Goal: Task Accomplishment & Management: Manage account settings

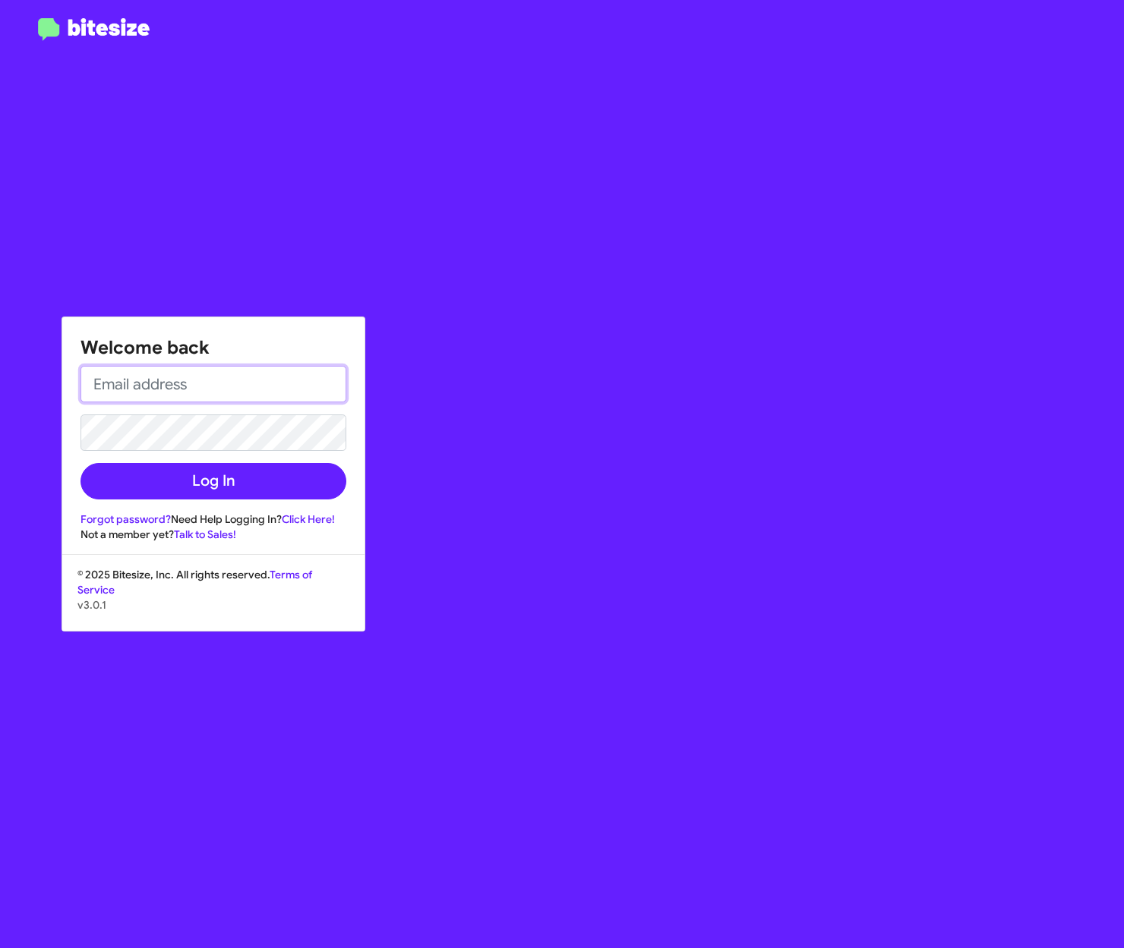
click at [135, 383] on input "email" at bounding box center [213, 384] width 266 height 36
type input "[PERSON_NAME][EMAIL_ADDRESS][PERSON_NAME][PERSON_NAME][DOMAIN_NAME]"
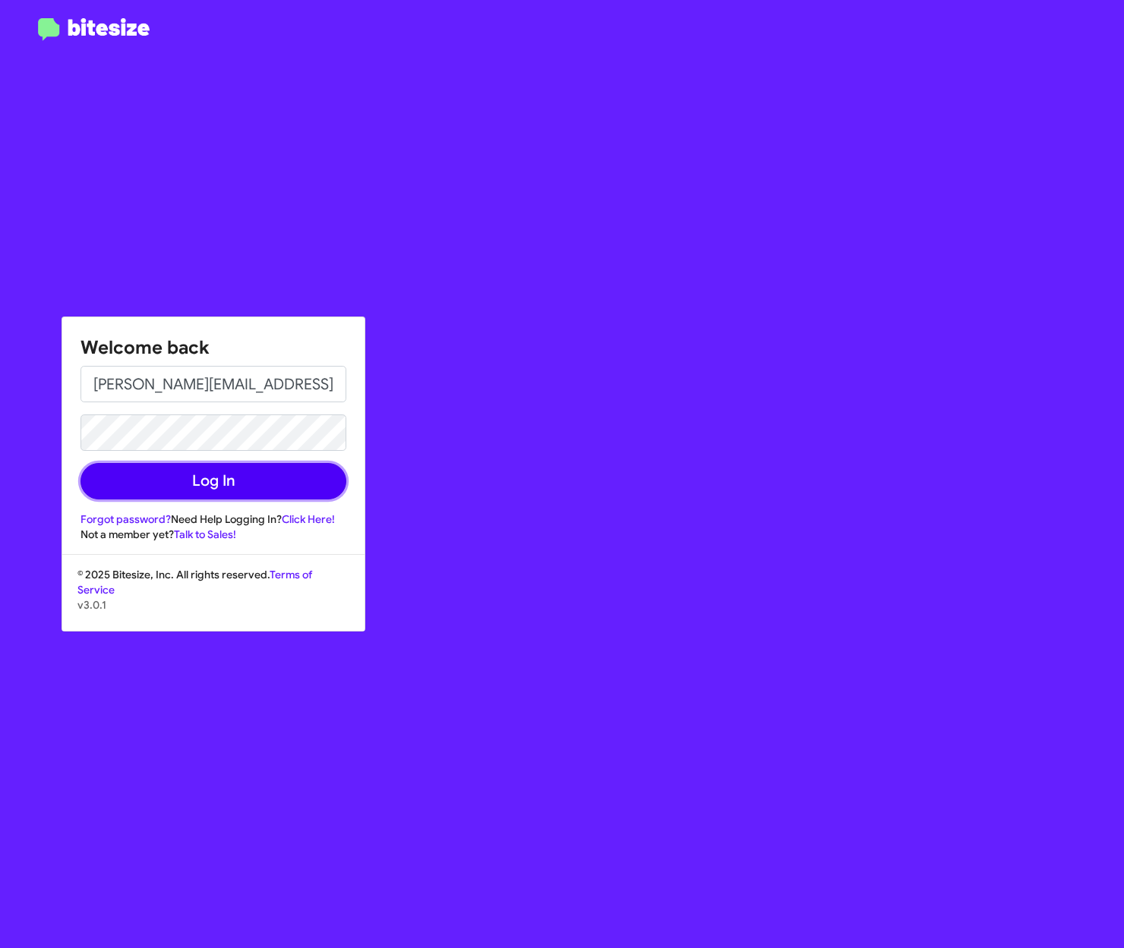
click at [239, 478] on button "Log In" at bounding box center [213, 481] width 266 height 36
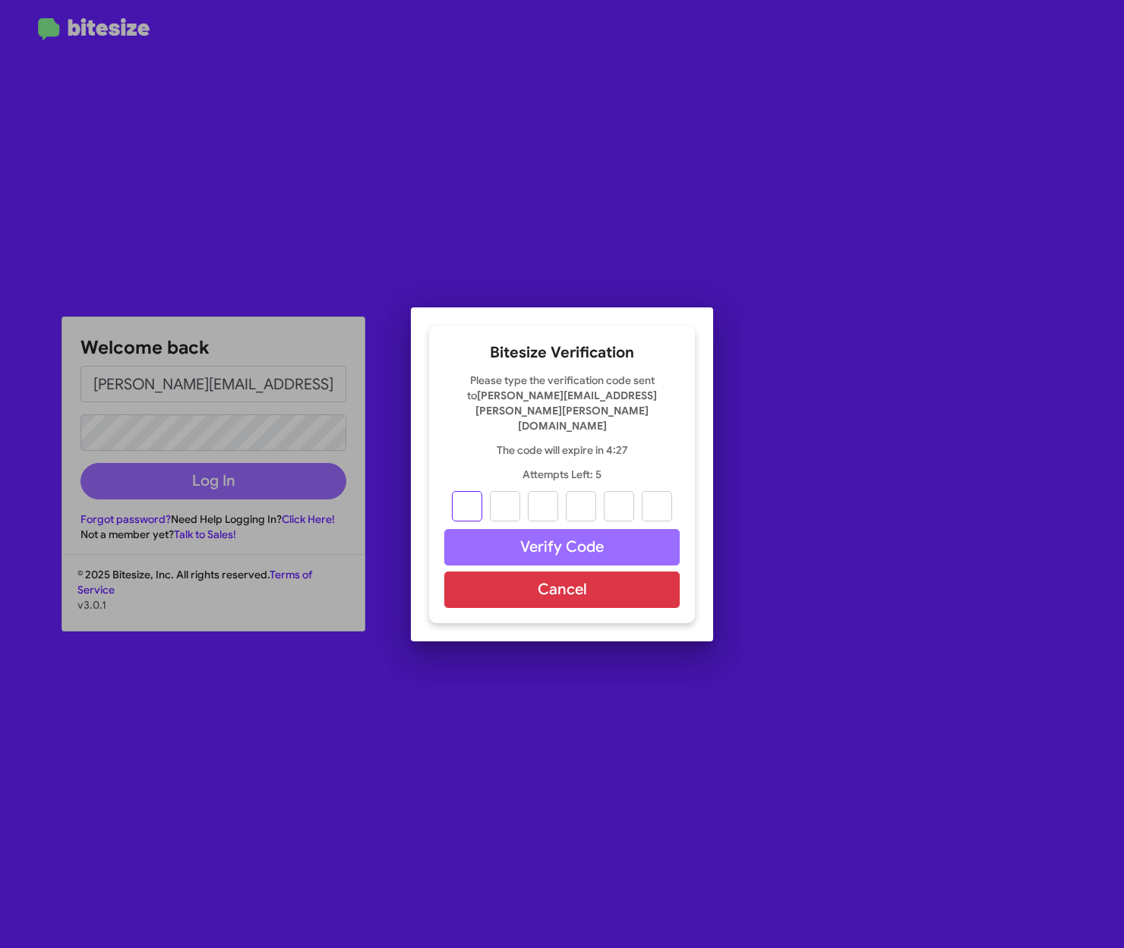
click at [475, 497] on input "text" at bounding box center [467, 506] width 30 height 30
type input "7"
type input "8"
type input "3"
type input "4"
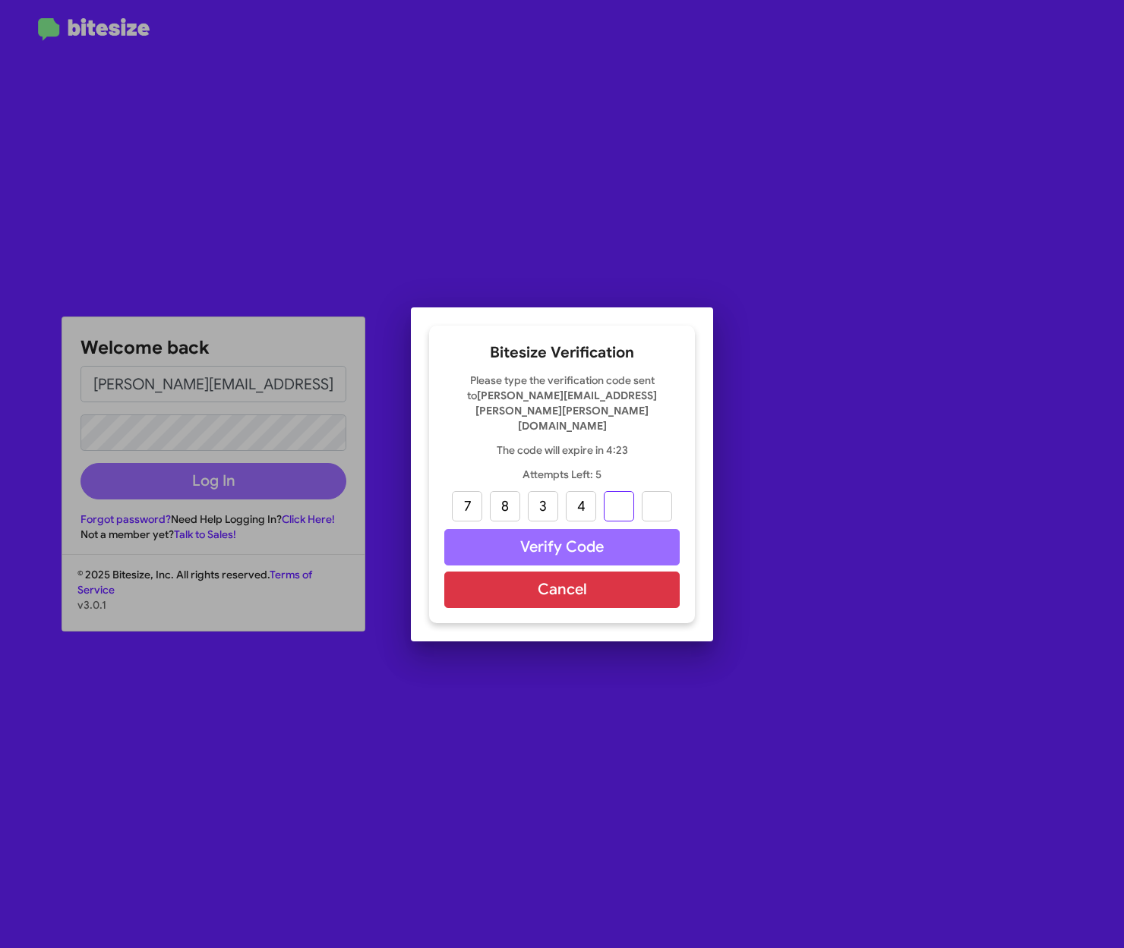
type input "5"
type input "8"
click at [556, 529] on button "Verify Code" at bounding box center [561, 547] width 235 height 36
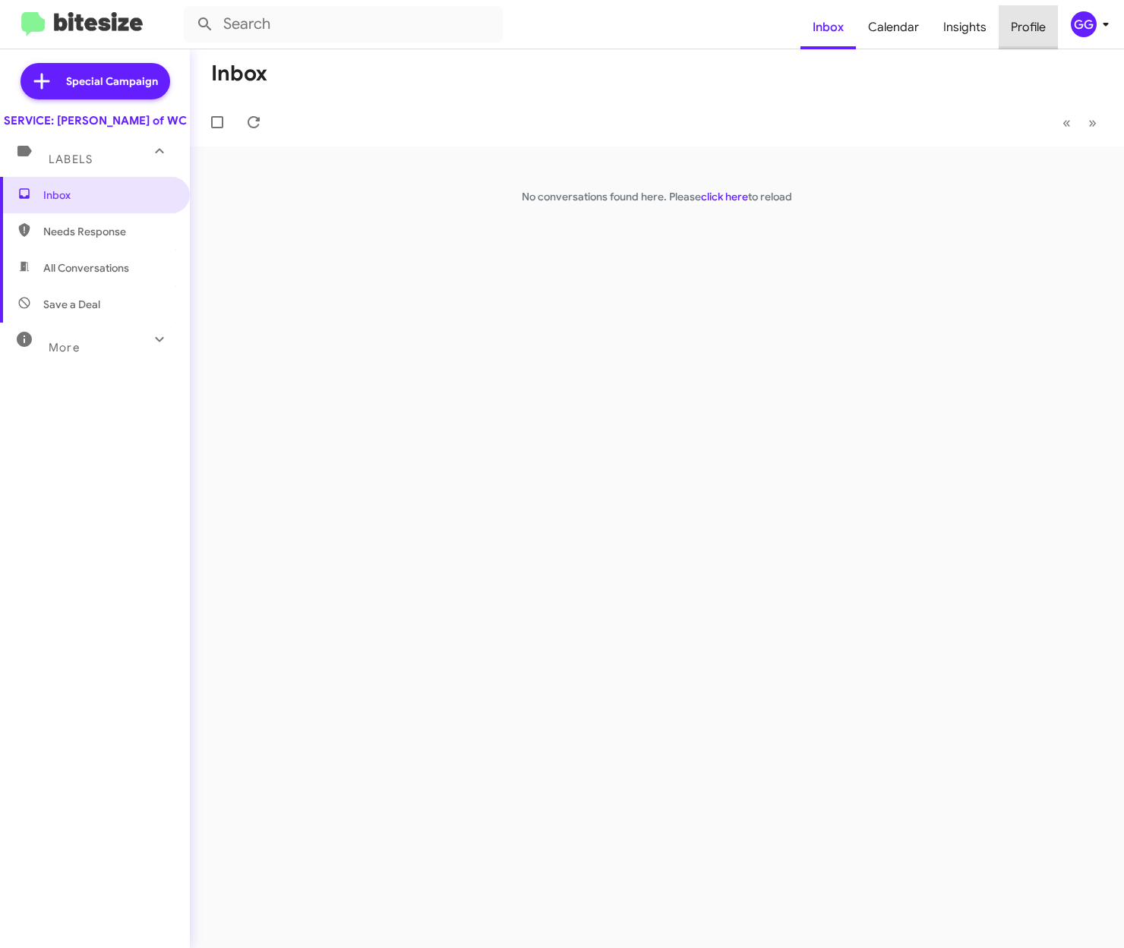
click at [1031, 24] on span "Profile" at bounding box center [1028, 27] width 59 height 44
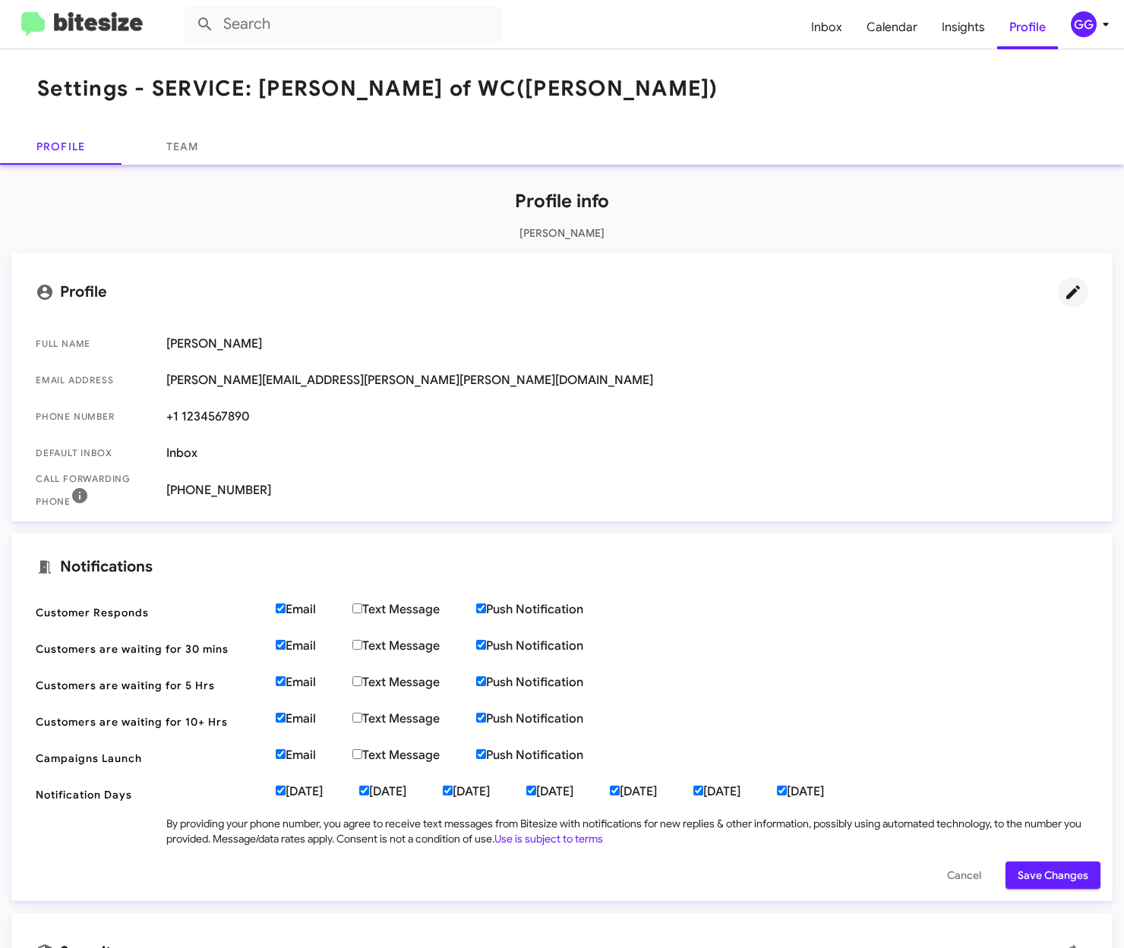
click at [1064, 288] on icon at bounding box center [1073, 292] width 18 height 18
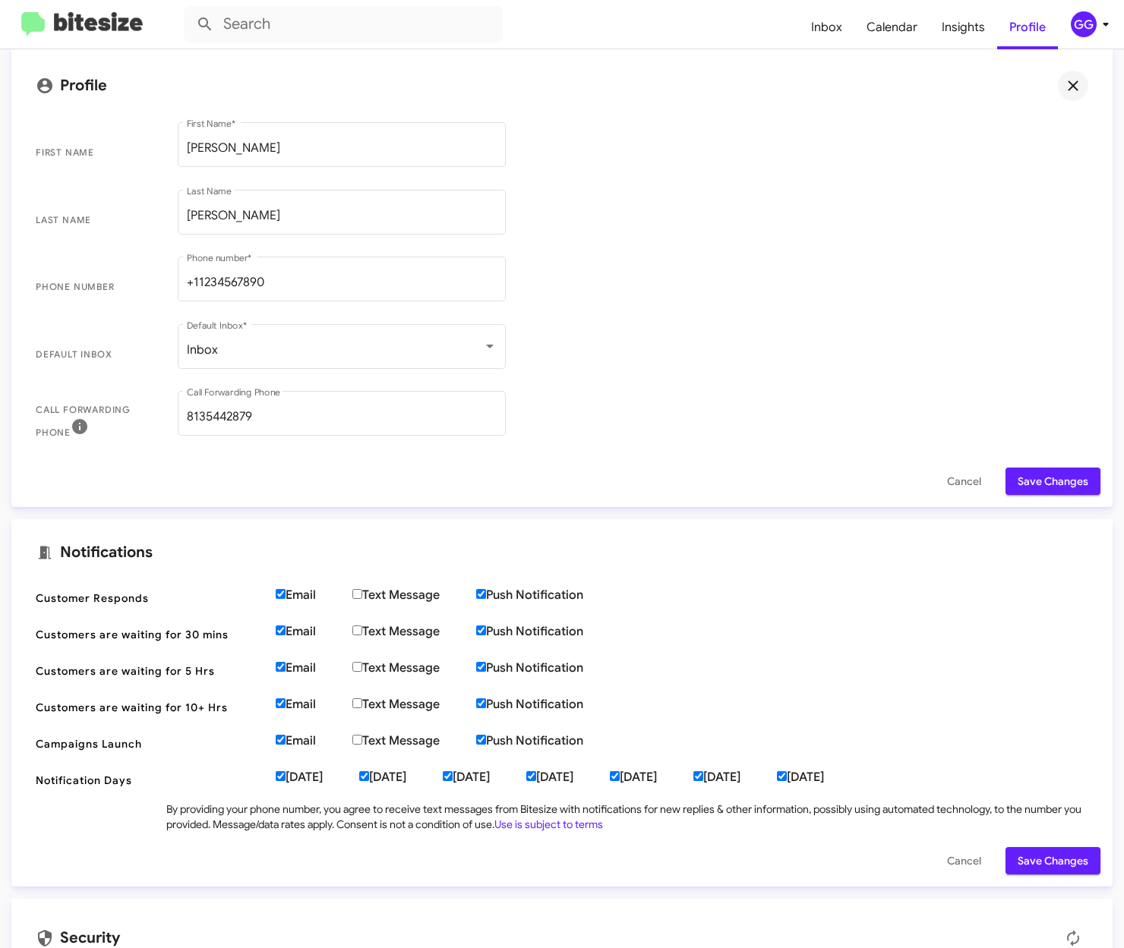
scroll to position [228, 0]
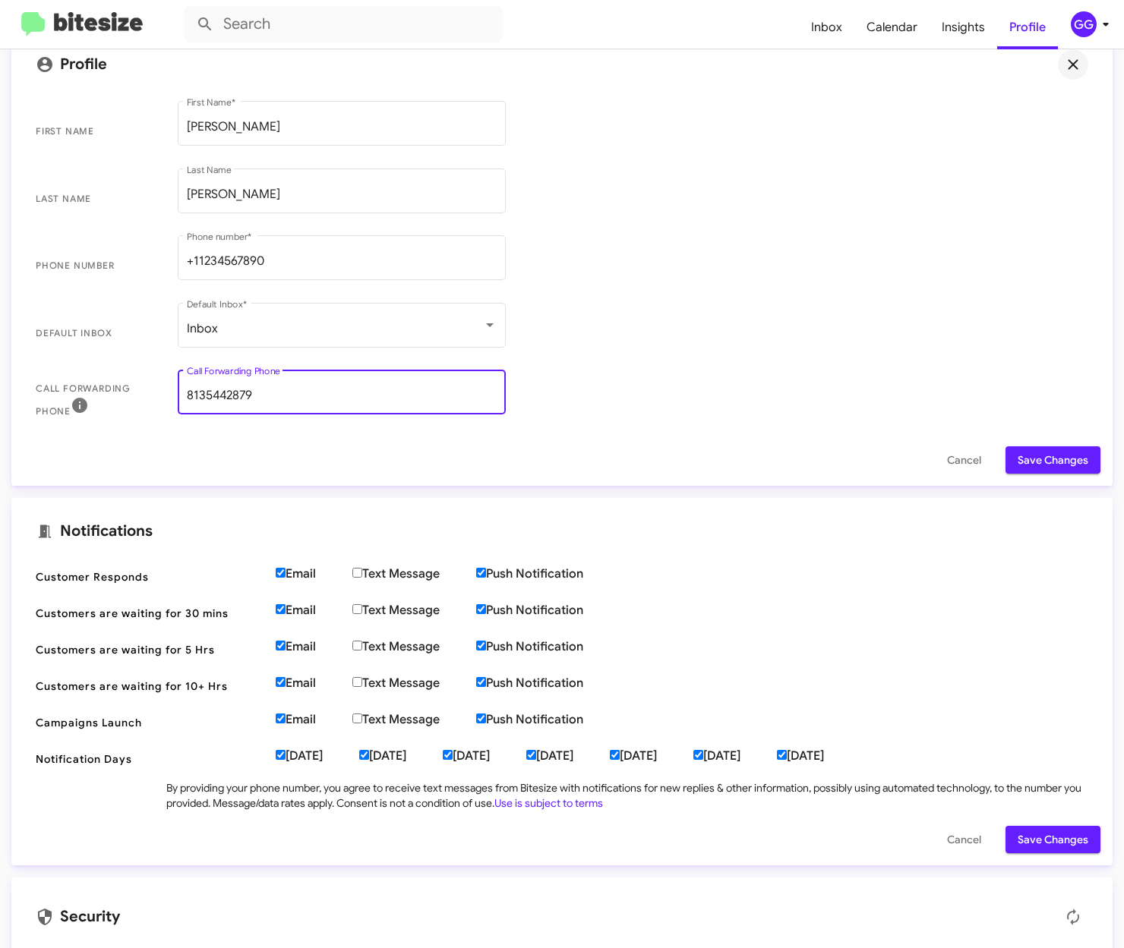
drag, startPoint x: 265, startPoint y: 395, endPoint x: 179, endPoint y: 390, distance: 85.9
click at [179, 390] on div "[PHONE_NUMBER] Call Forwarding Phone" at bounding box center [342, 391] width 328 height 48
click at [299, 265] on input "+11234567890" at bounding box center [342, 261] width 310 height 14
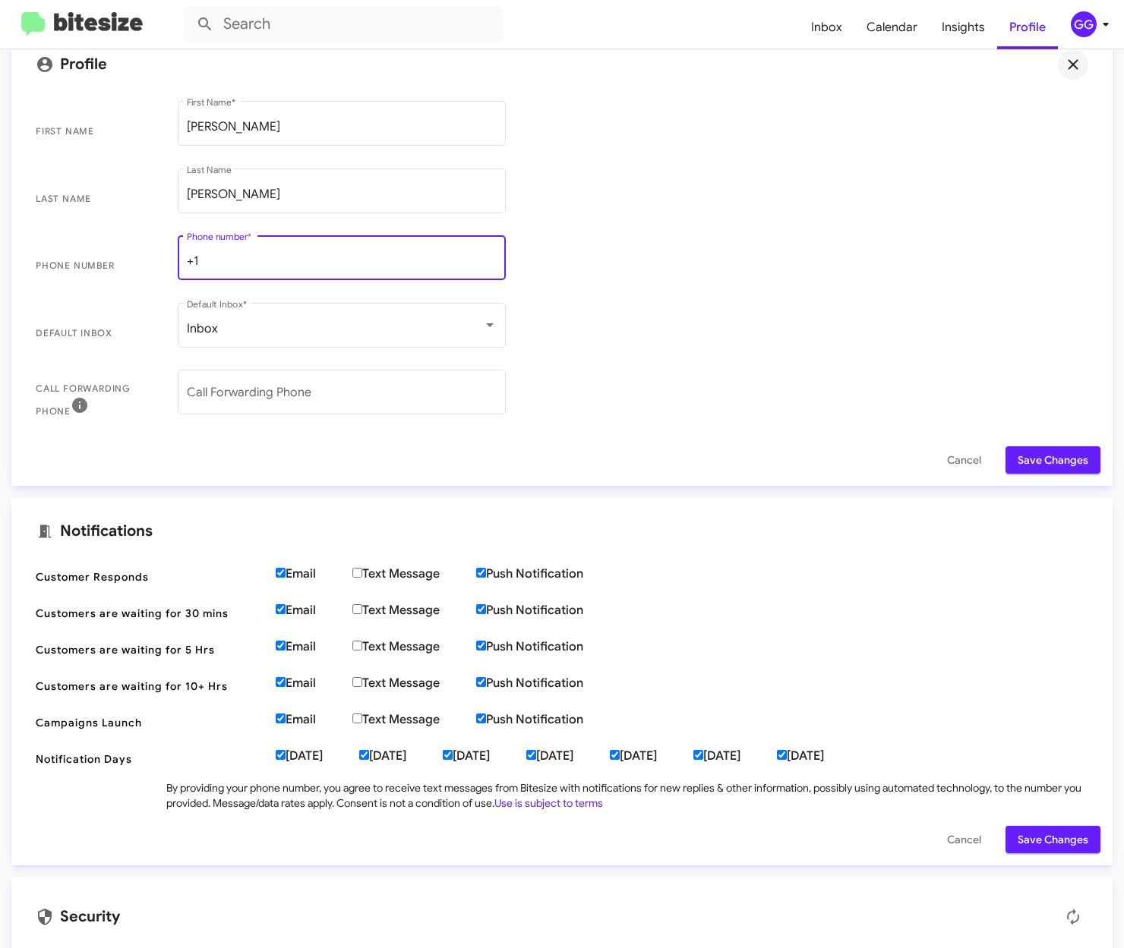
type input "+"
type input "8139956996"
click at [1034, 466] on span "Save Changes" at bounding box center [1053, 460] width 71 height 27
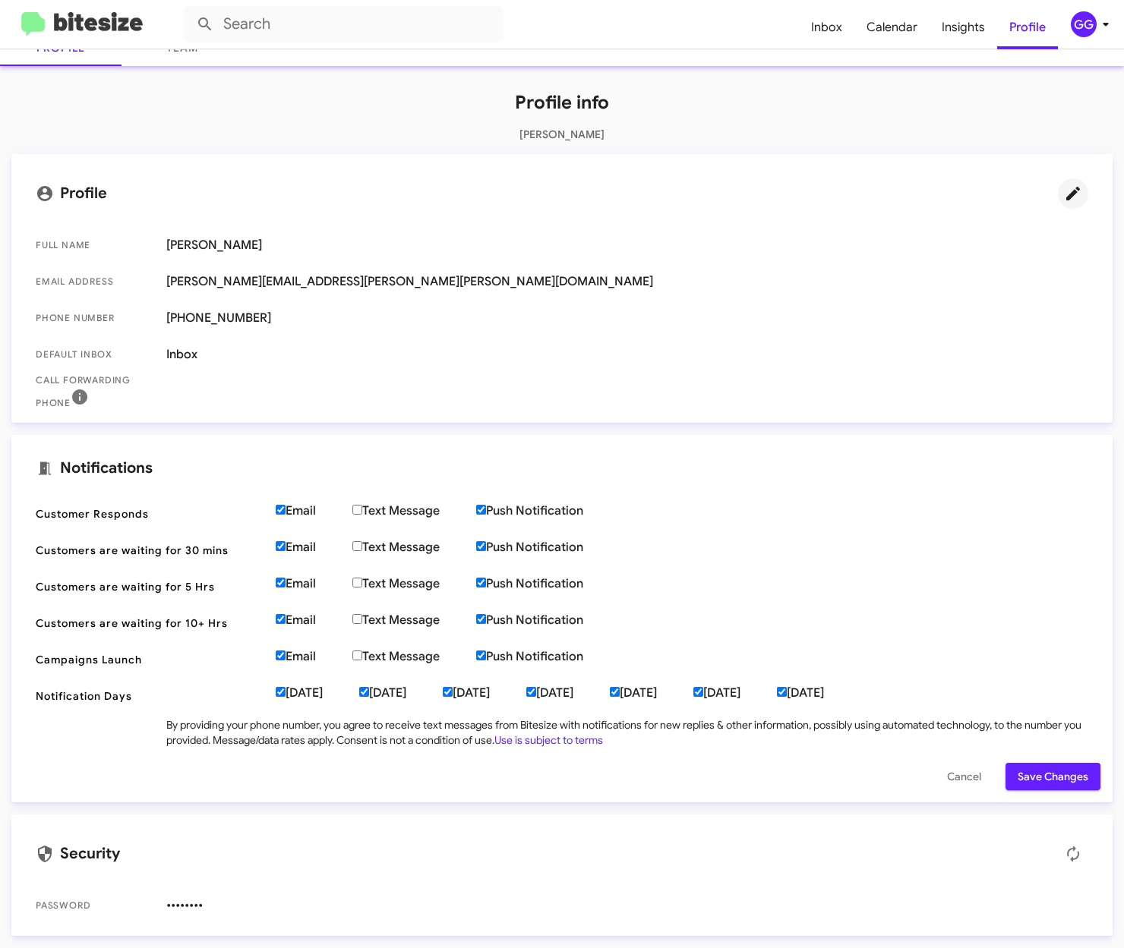
click at [360, 510] on input "Text Message" at bounding box center [357, 510] width 10 height 10
checkbox input "true"
click at [361, 546] on input "Text Message" at bounding box center [357, 546] width 10 height 10
checkbox input "true"
drag, startPoint x: 361, startPoint y: 576, endPoint x: 361, endPoint y: 601, distance: 24.3
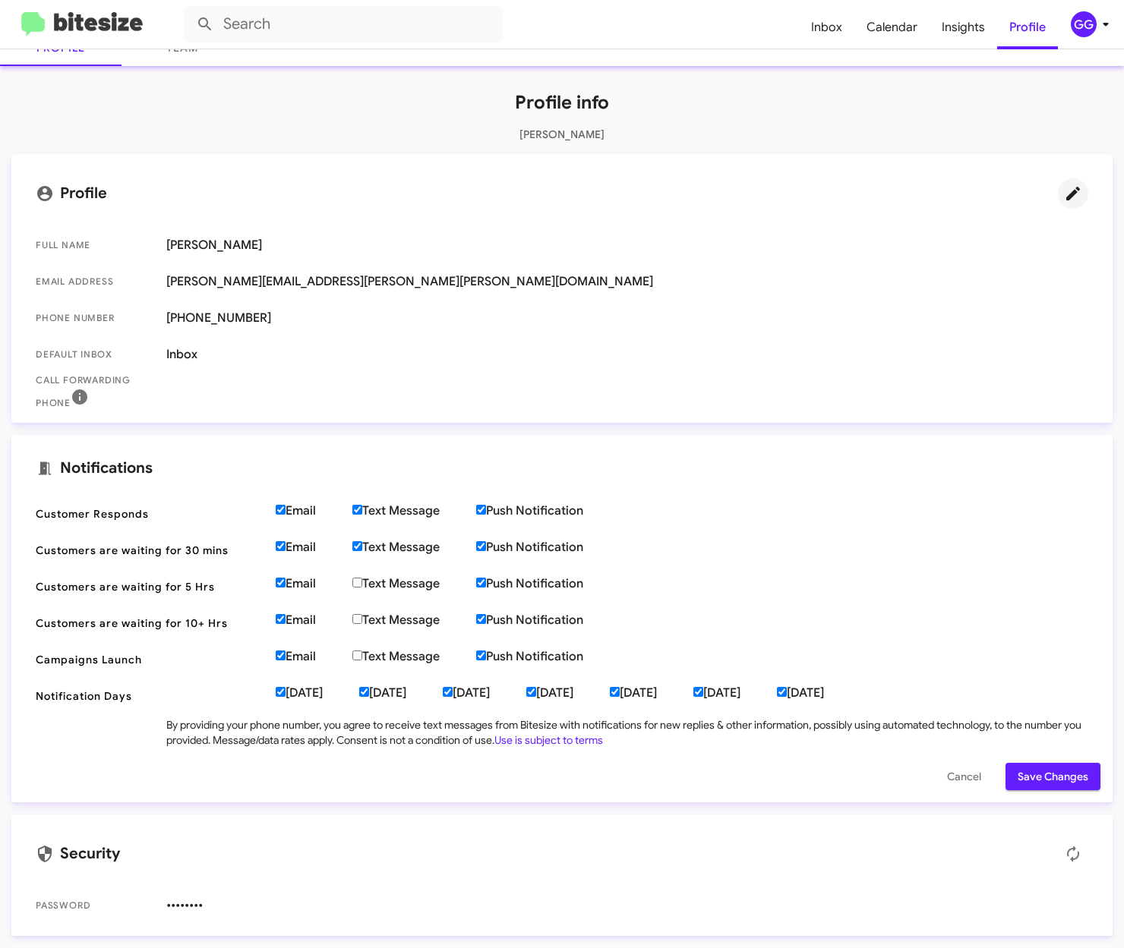
click at [361, 579] on label "Text Message" at bounding box center [414, 583] width 124 height 15
click at [361, 579] on input "Text Message" at bounding box center [357, 583] width 10 height 10
checkbox input "true"
drag, startPoint x: 363, startPoint y: 619, endPoint x: 364, endPoint y: 654, distance: 34.9
click at [362, 623] on input "Text Message" at bounding box center [357, 619] width 10 height 10
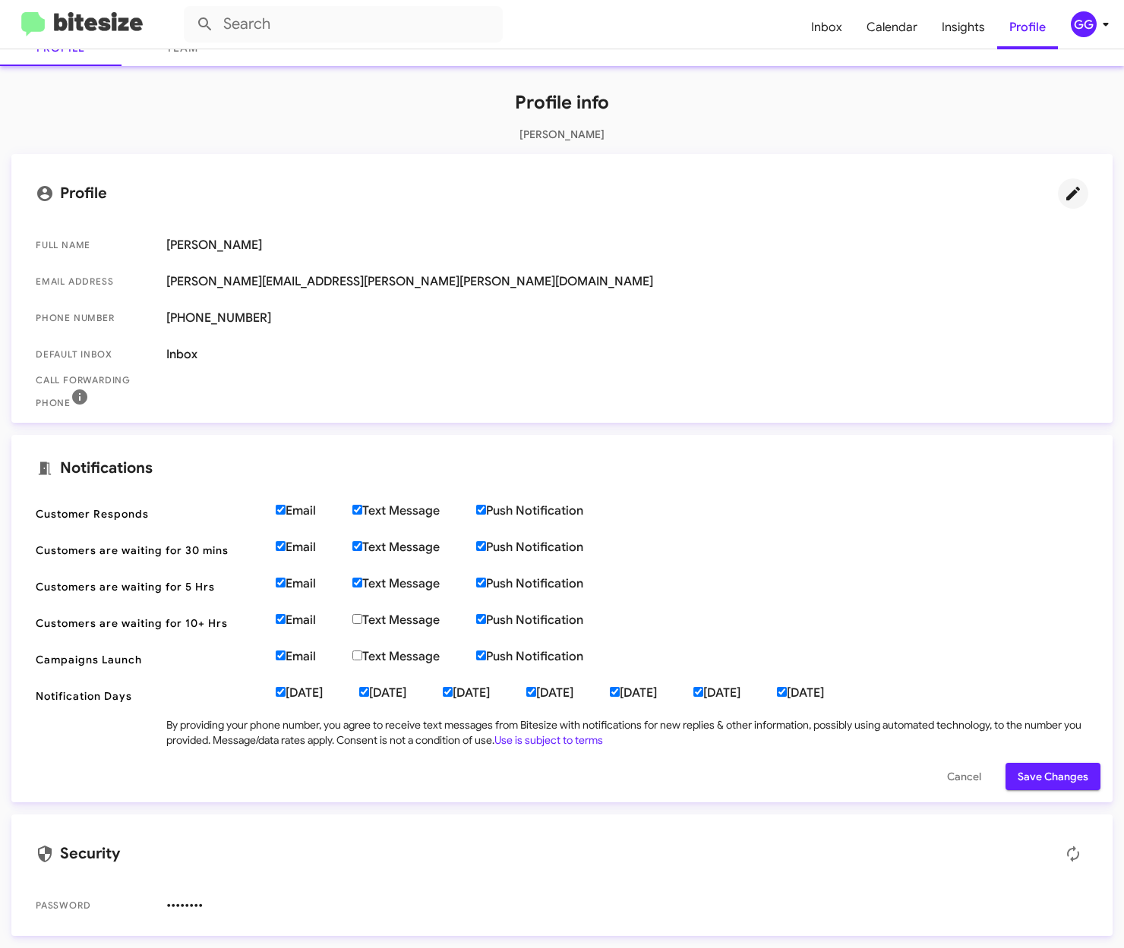
checkbox input "true"
drag, startPoint x: 364, startPoint y: 655, endPoint x: 554, endPoint y: 711, distance: 198.5
click at [365, 655] on label "Text Message" at bounding box center [414, 656] width 124 height 15
click at [362, 655] on input "Text Message" at bounding box center [357, 656] width 10 height 10
checkbox input "true"
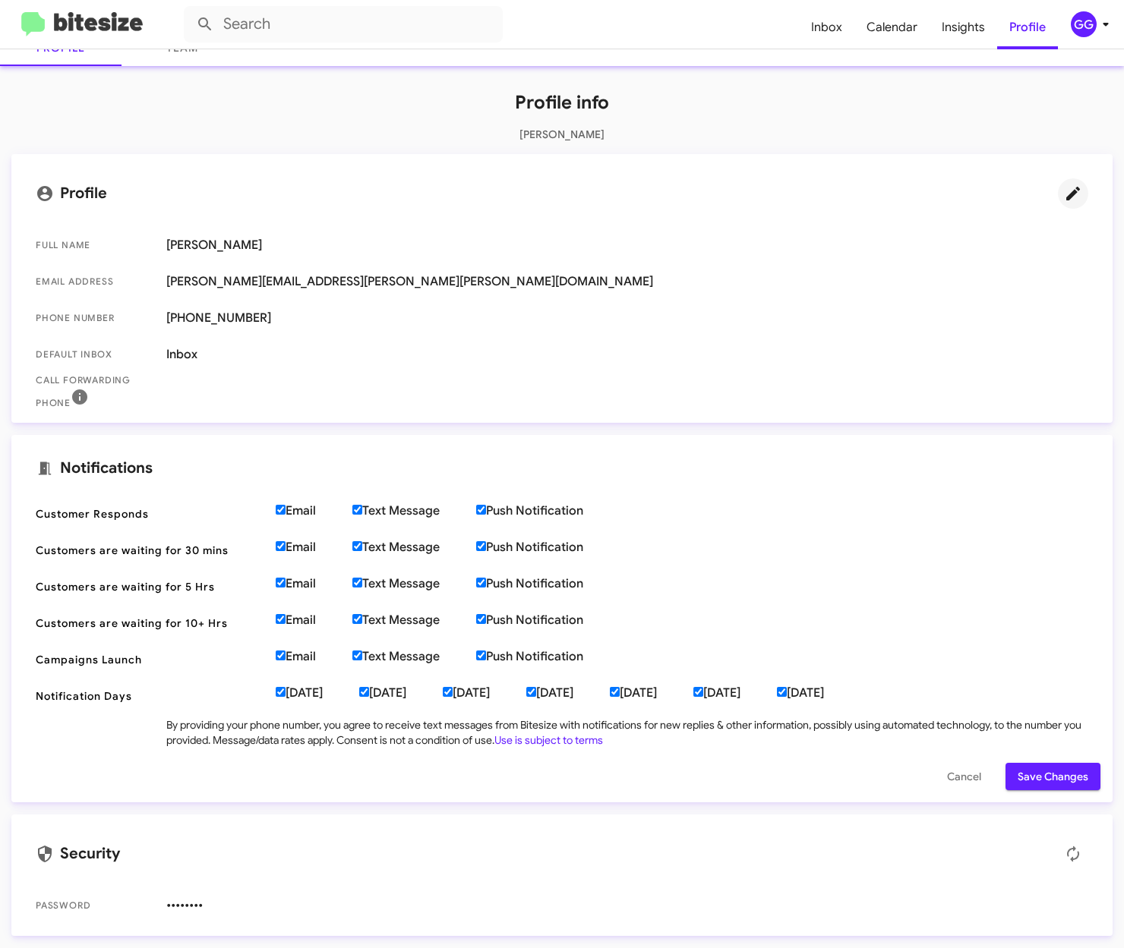
click at [787, 690] on input "[DATE]" at bounding box center [782, 692] width 10 height 10
checkbox input "false"
click at [1043, 778] on span "Save Changes" at bounding box center [1053, 776] width 71 height 27
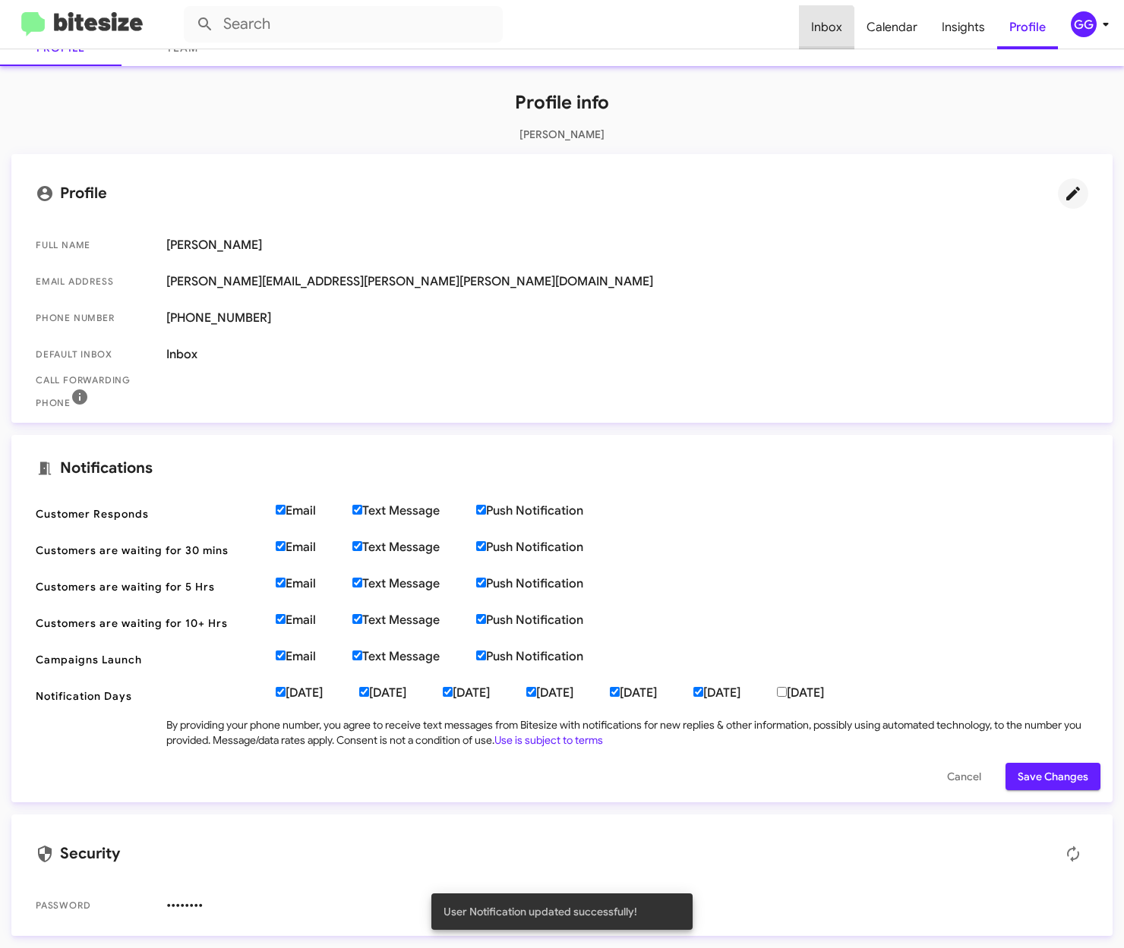
click at [828, 32] on span "Inbox" at bounding box center [826, 27] width 55 height 44
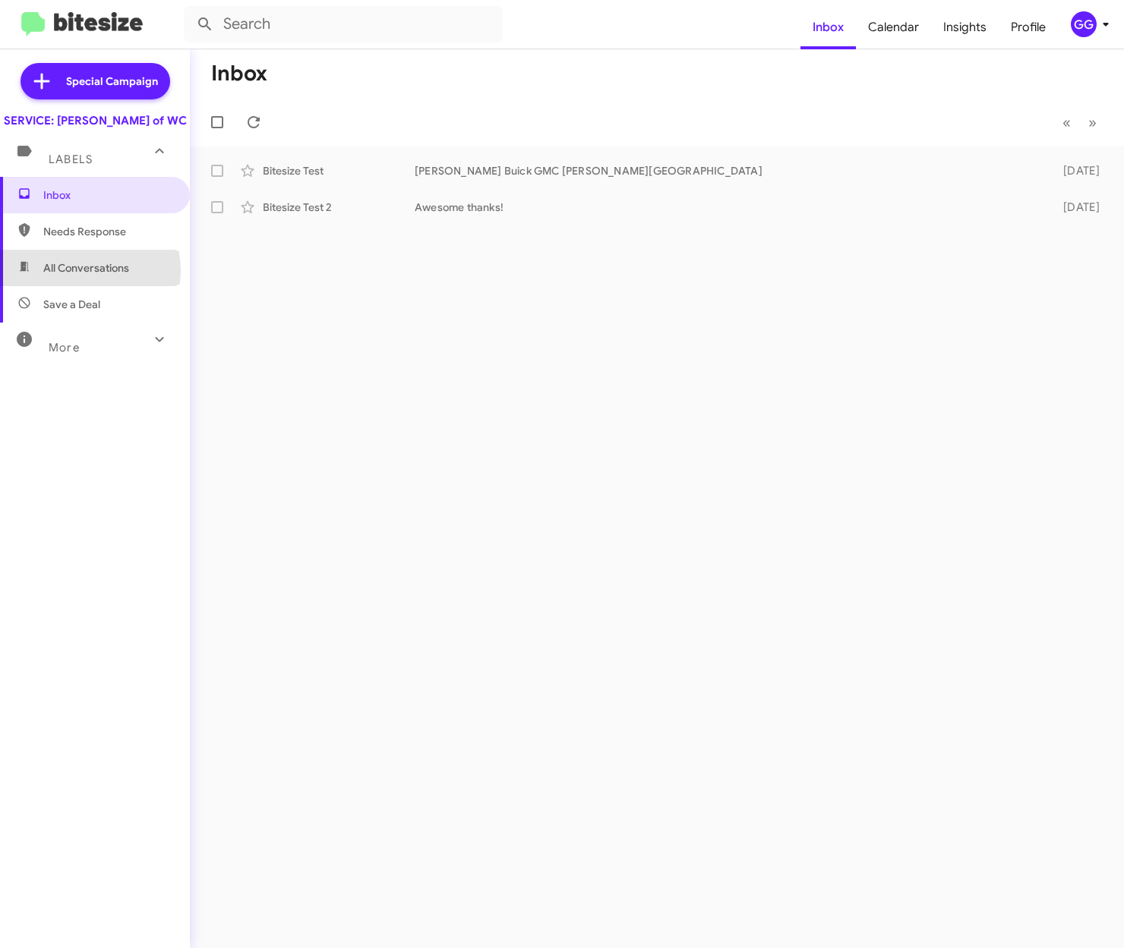
click at [79, 276] on span "All Conversations" at bounding box center [86, 267] width 86 height 15
type input "in:all-conversations"
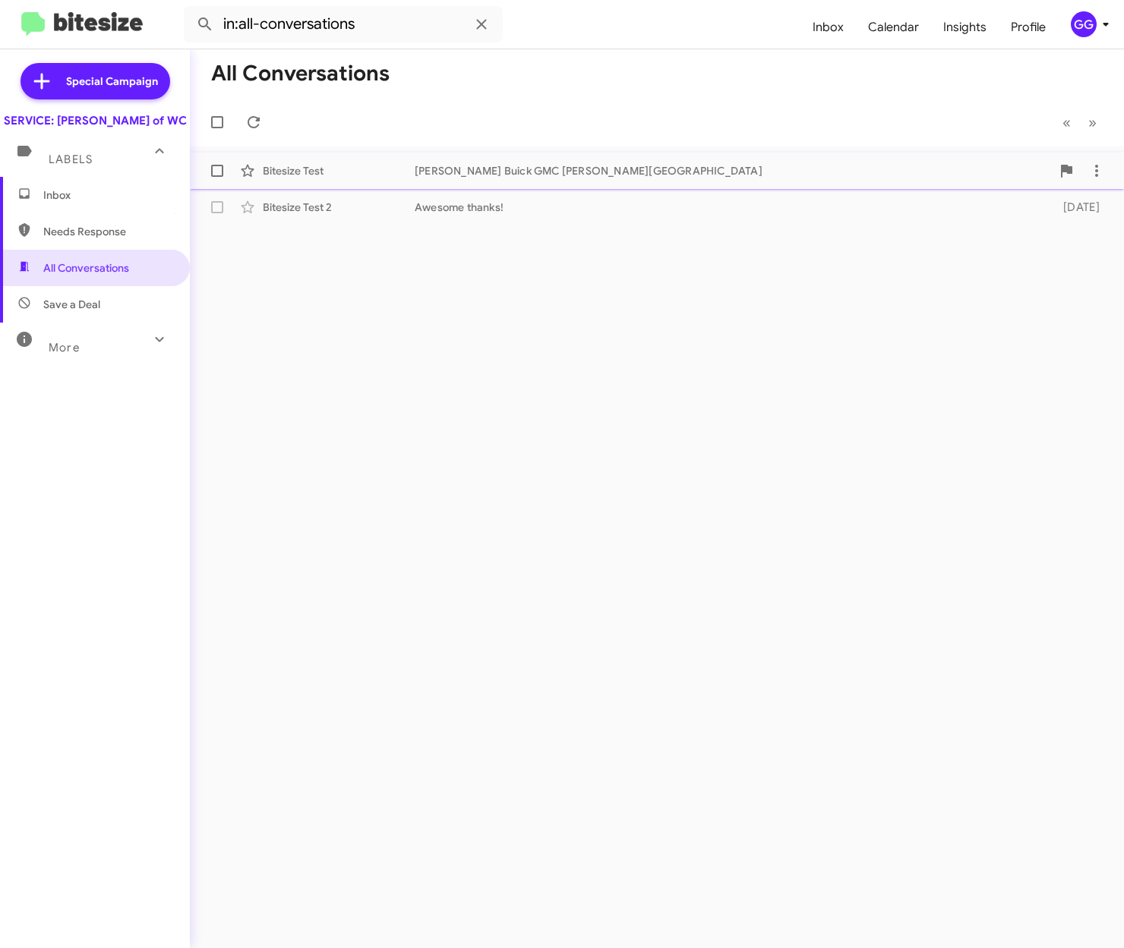
click at [311, 169] on div "Bitesize Test" at bounding box center [339, 170] width 152 height 15
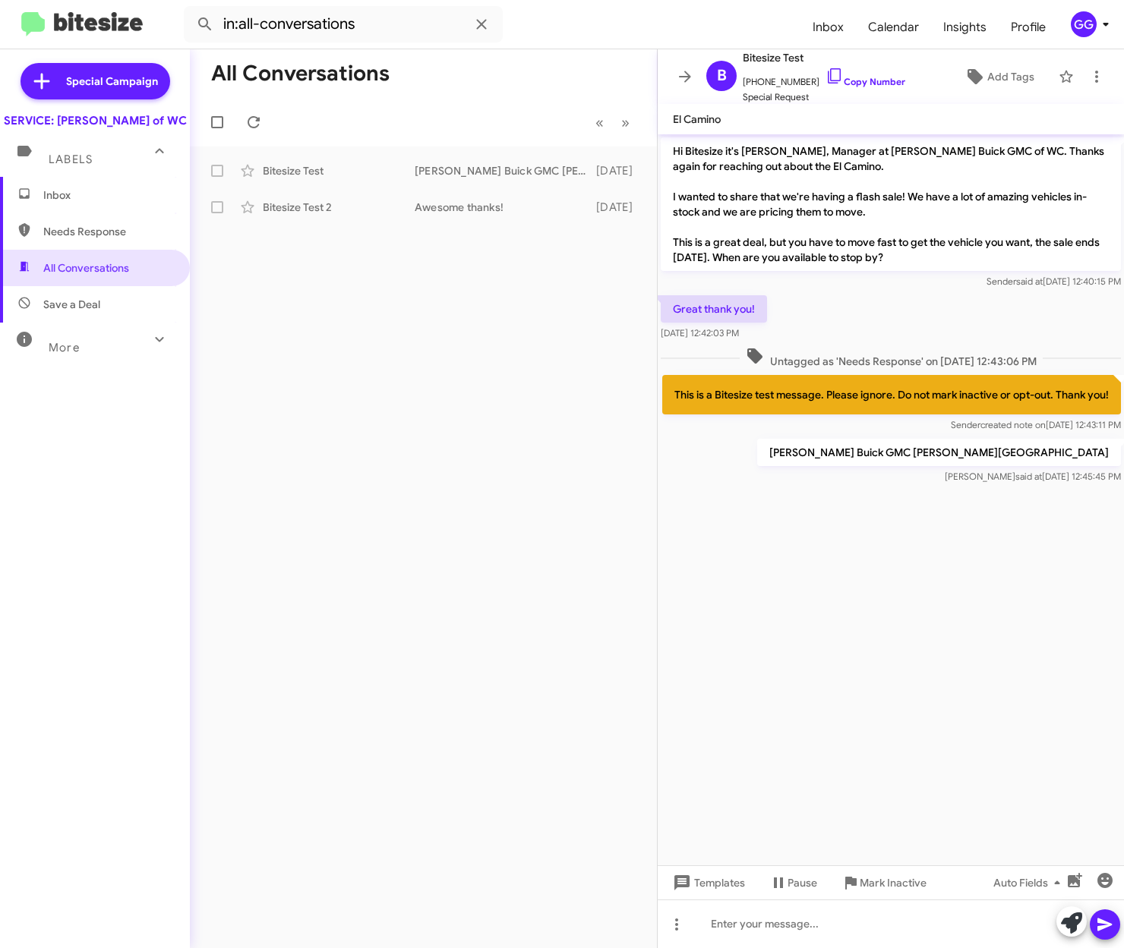
click at [1028, 585] on cdk-virtual-scroll-viewport "Hi Bitesize it's [PERSON_NAME], Manager at [PERSON_NAME] Buick GMC of WC. Thank…" at bounding box center [891, 499] width 466 height 731
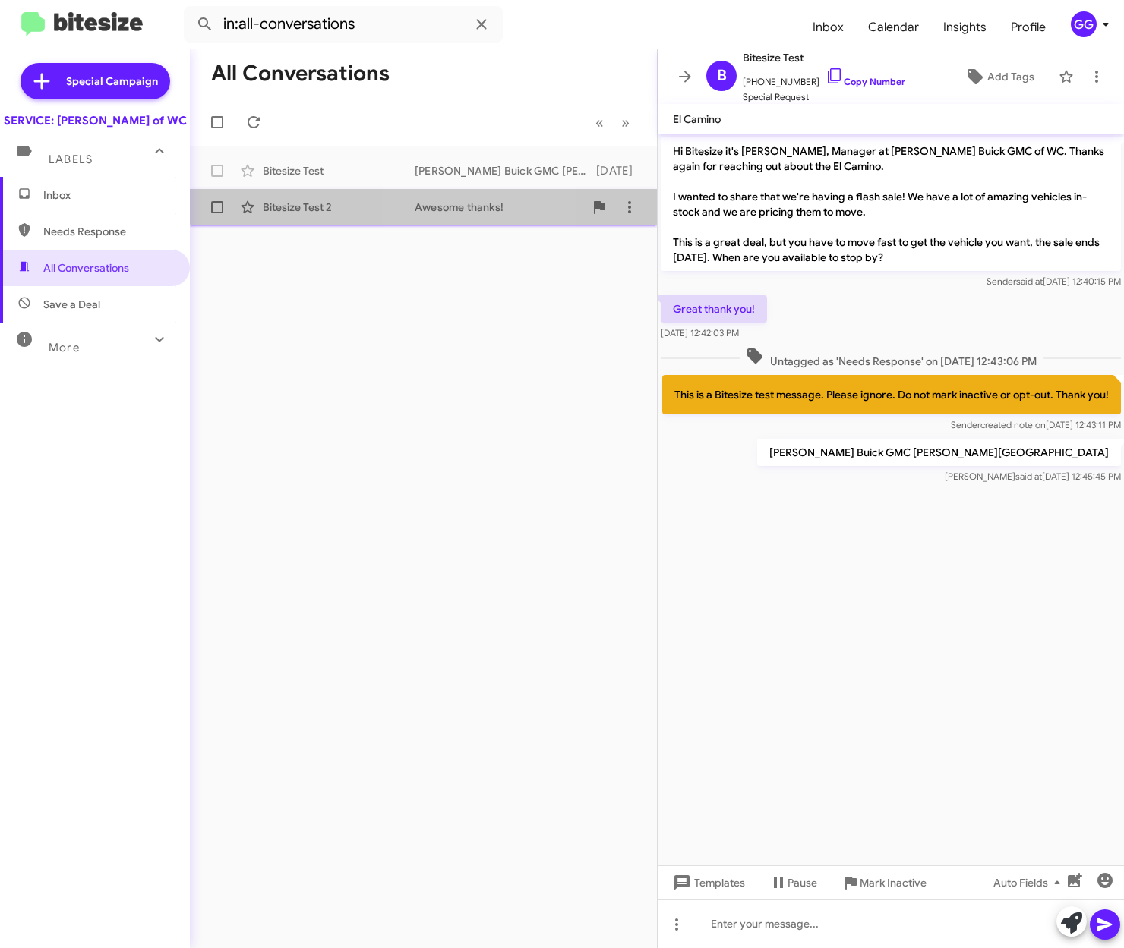
click at [440, 205] on div "Awesome thanks!" at bounding box center [499, 207] width 169 height 15
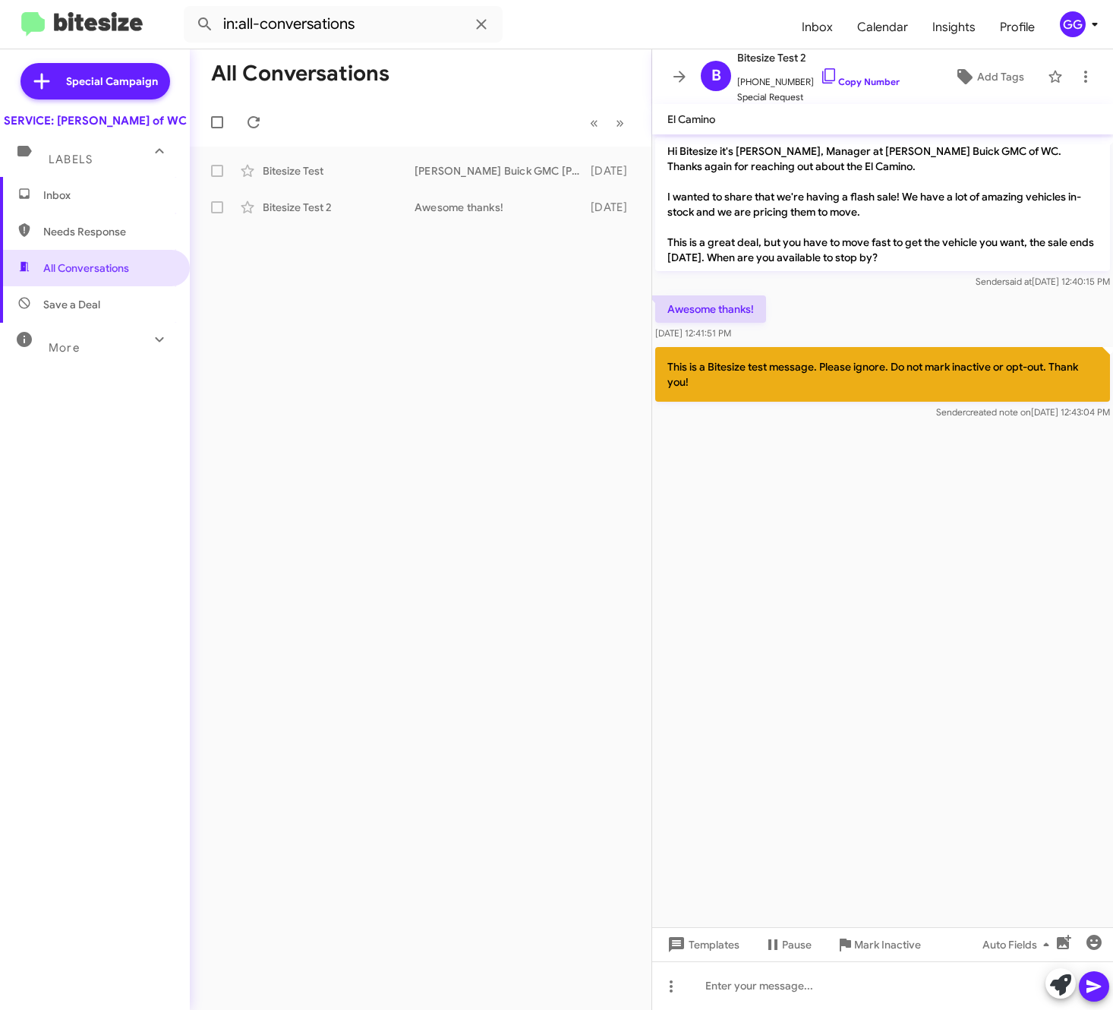
click at [68, 203] on span "Inbox" at bounding box center [107, 195] width 129 height 15
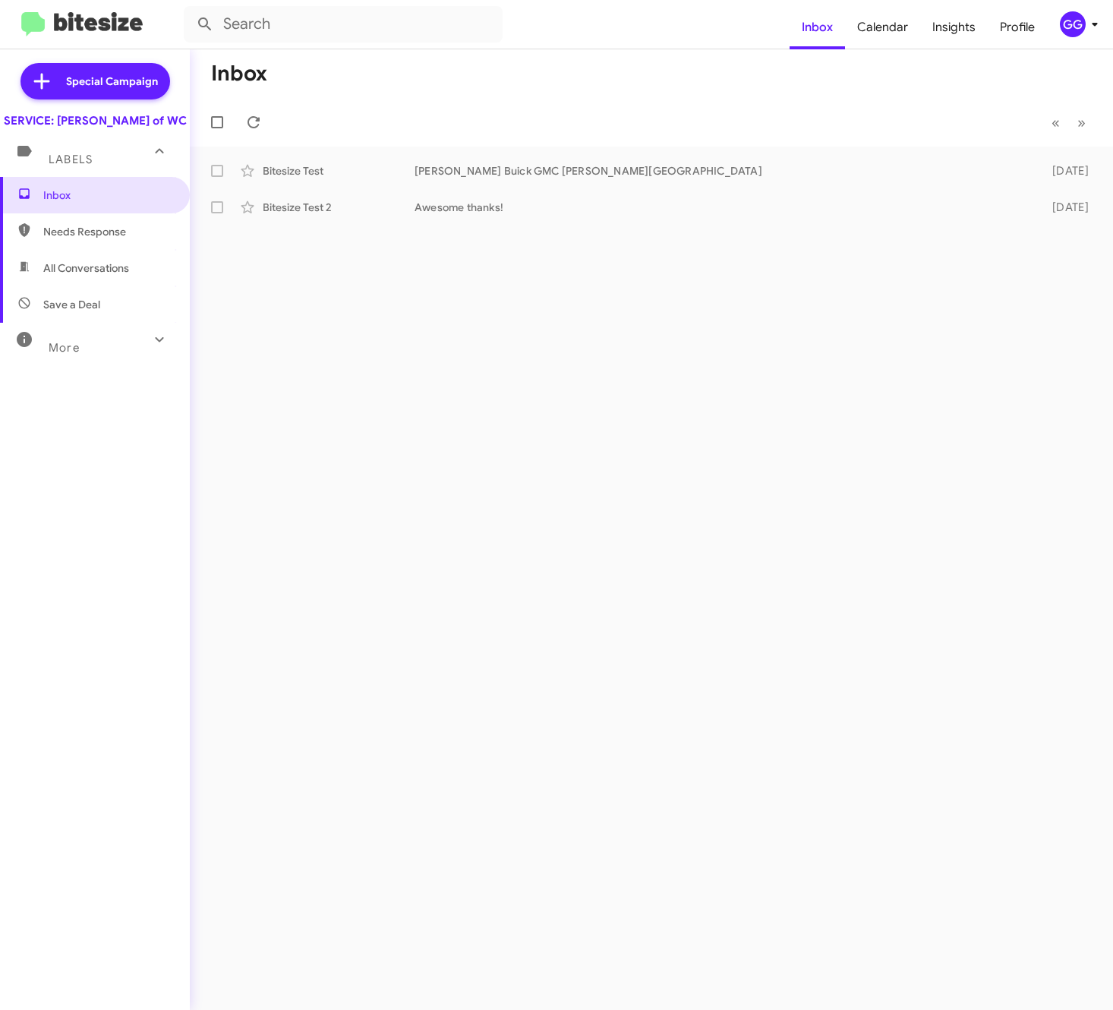
click at [62, 239] on span "Needs Response" at bounding box center [107, 231] width 129 height 15
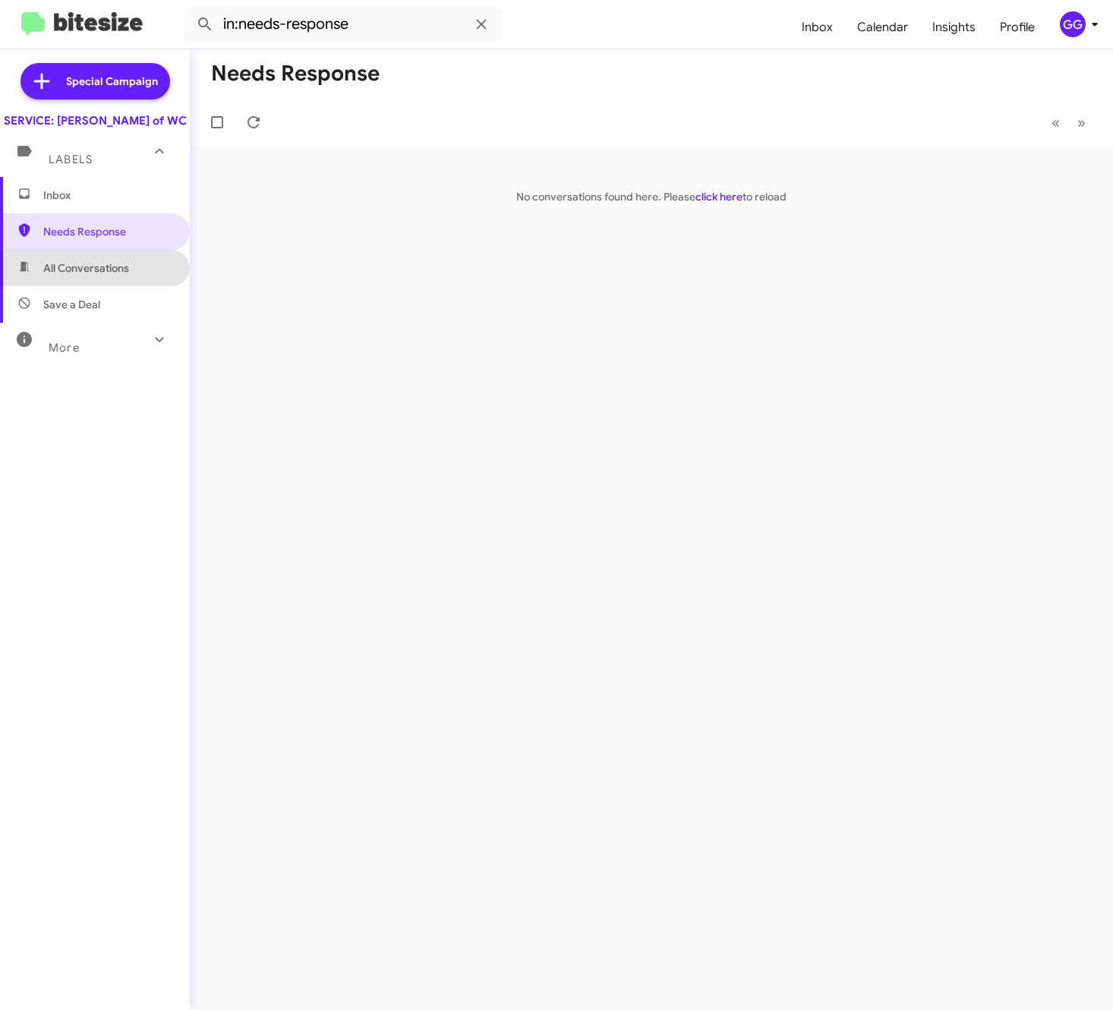
click at [102, 276] on span "All Conversations" at bounding box center [86, 267] width 86 height 15
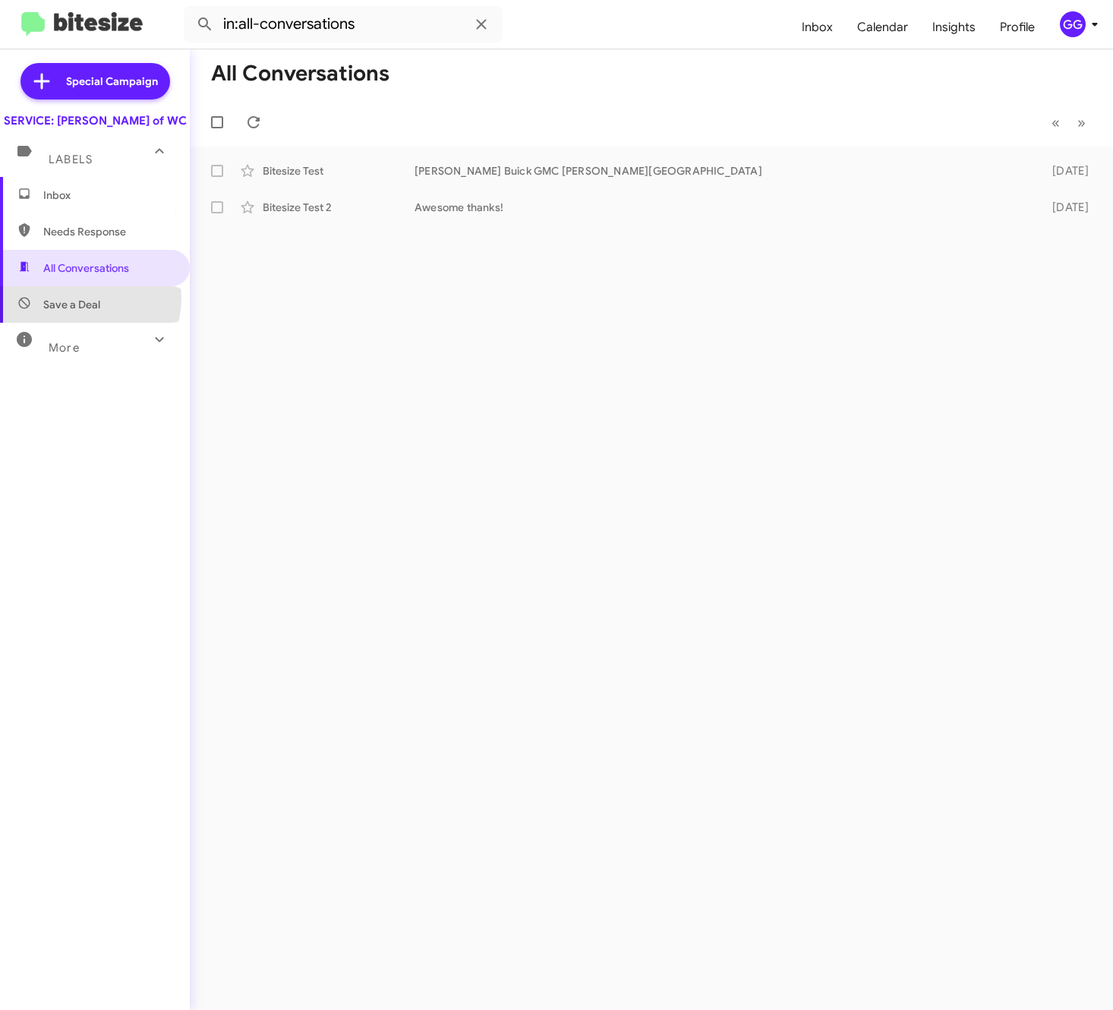
click at [79, 312] on span "Save a Deal" at bounding box center [71, 304] width 57 height 15
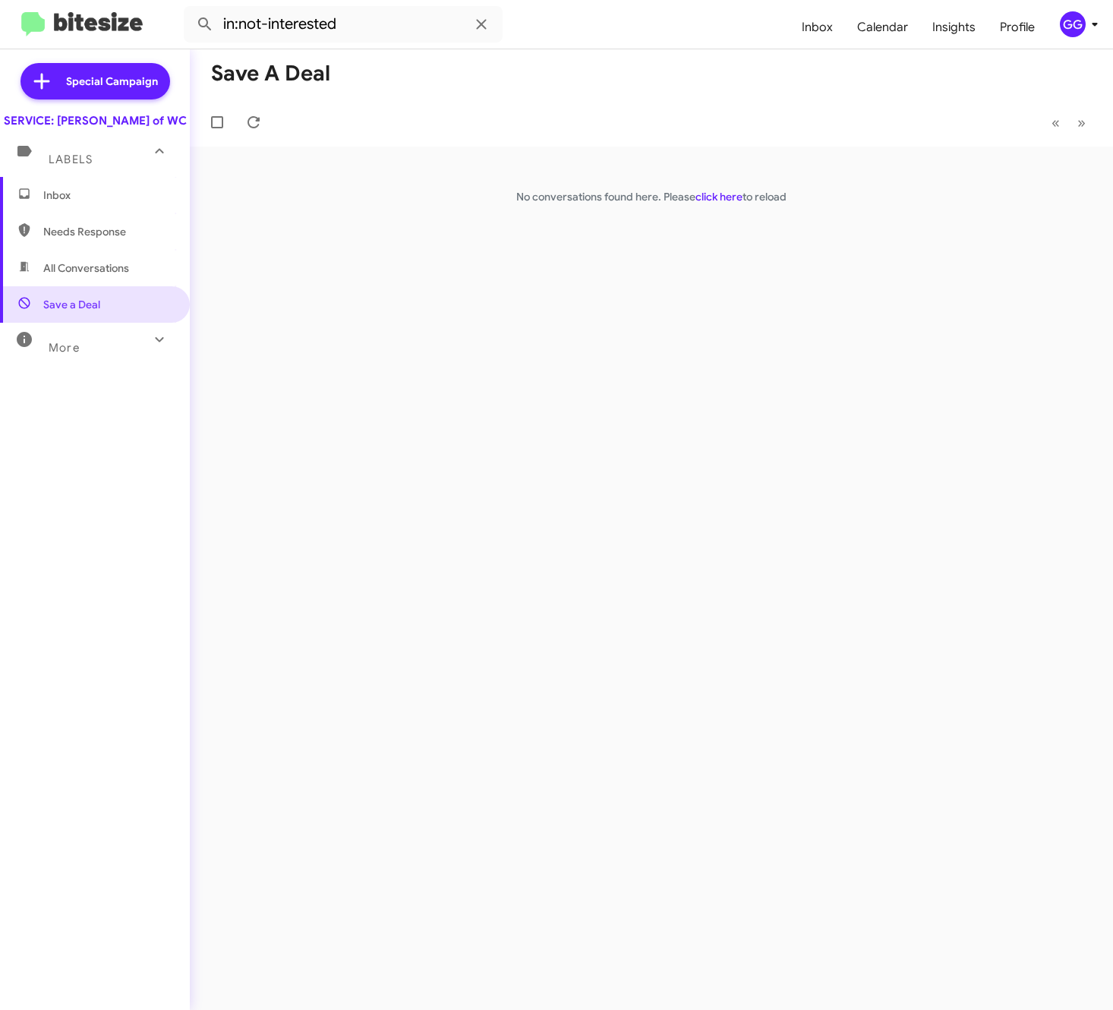
click at [152, 349] on icon at bounding box center [159, 339] width 18 height 18
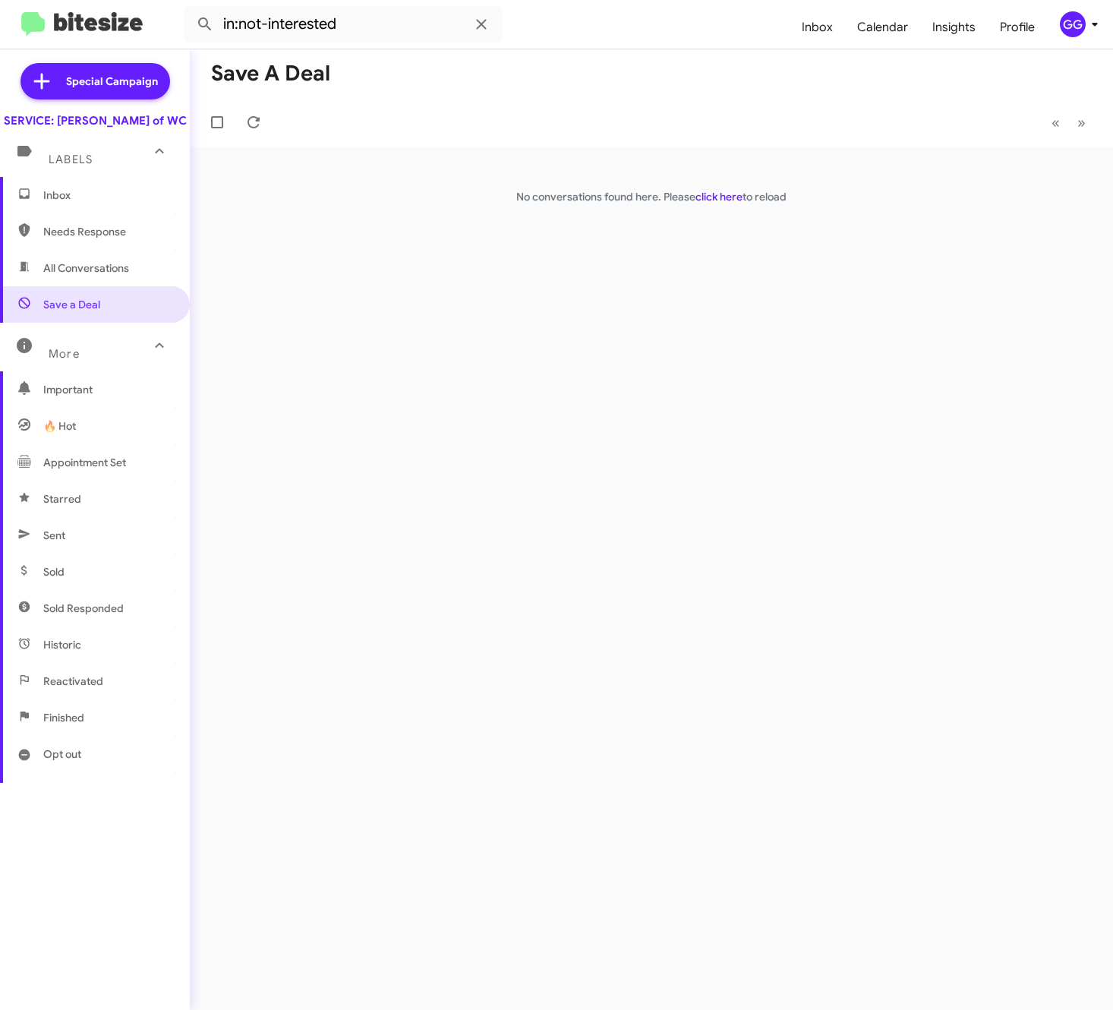
click at [103, 470] on span "Appointment Set" at bounding box center [84, 462] width 83 height 15
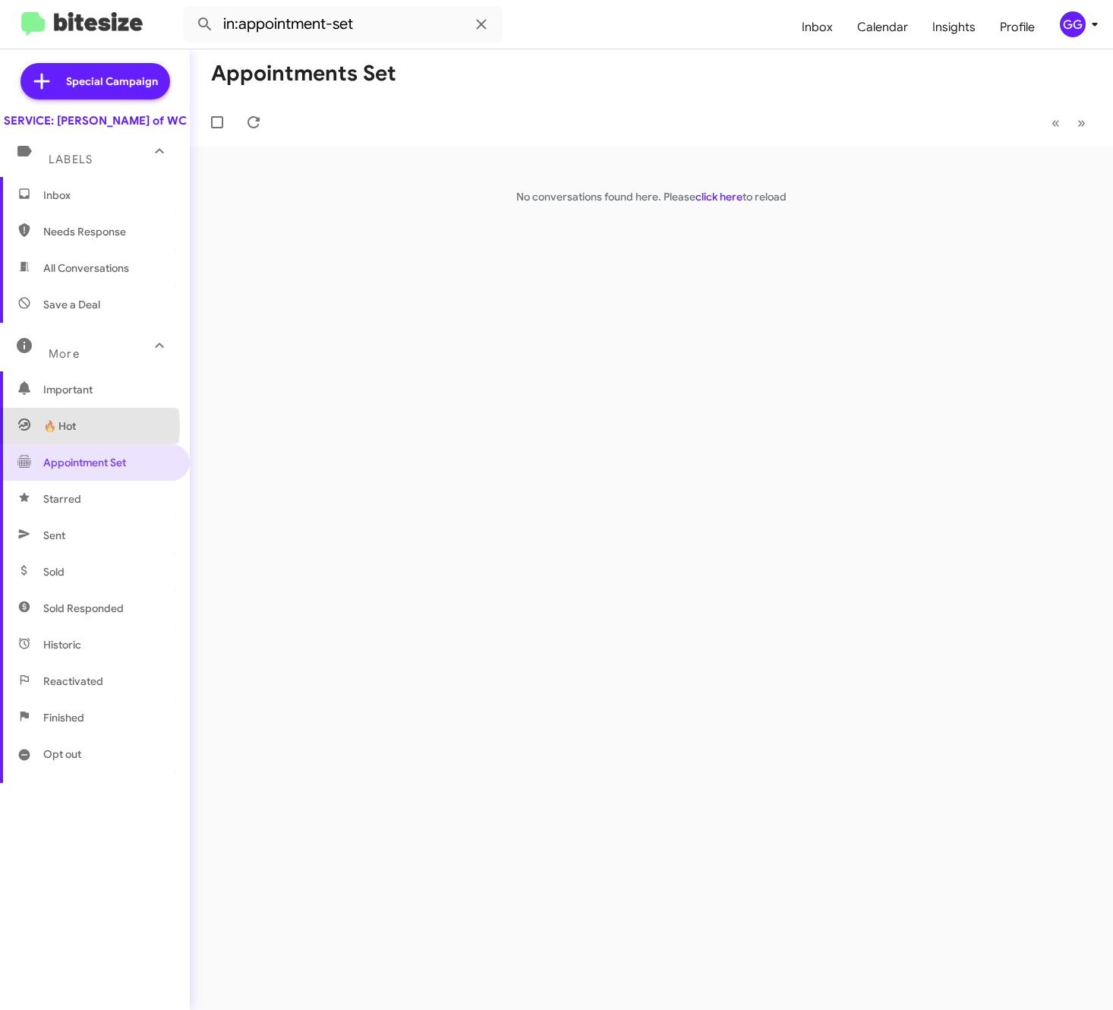
click at [74, 434] on span "🔥 Hot" at bounding box center [59, 425] width 33 height 15
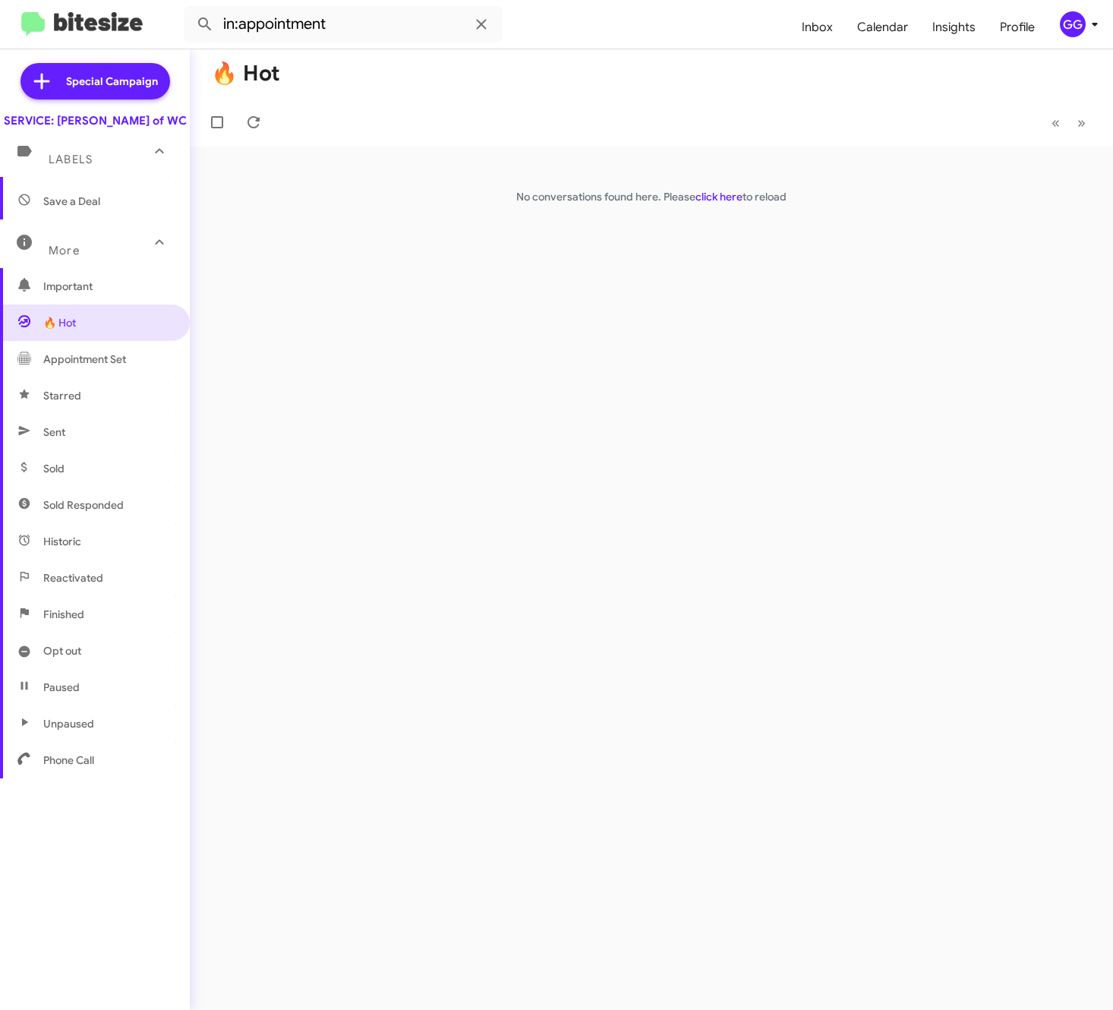
scroll to position [111, 0]
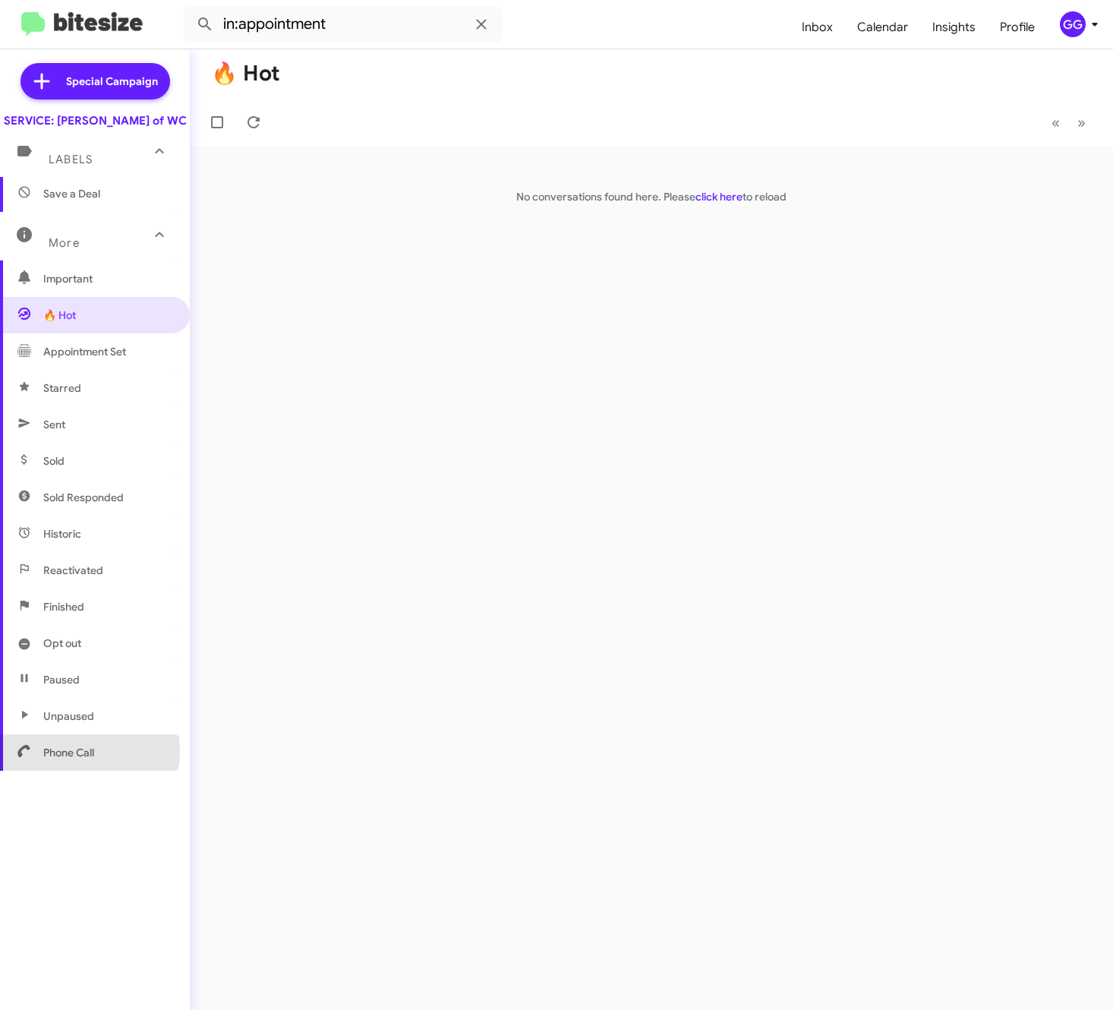
click at [58, 760] on span "Phone Call" at bounding box center [68, 752] width 51 height 15
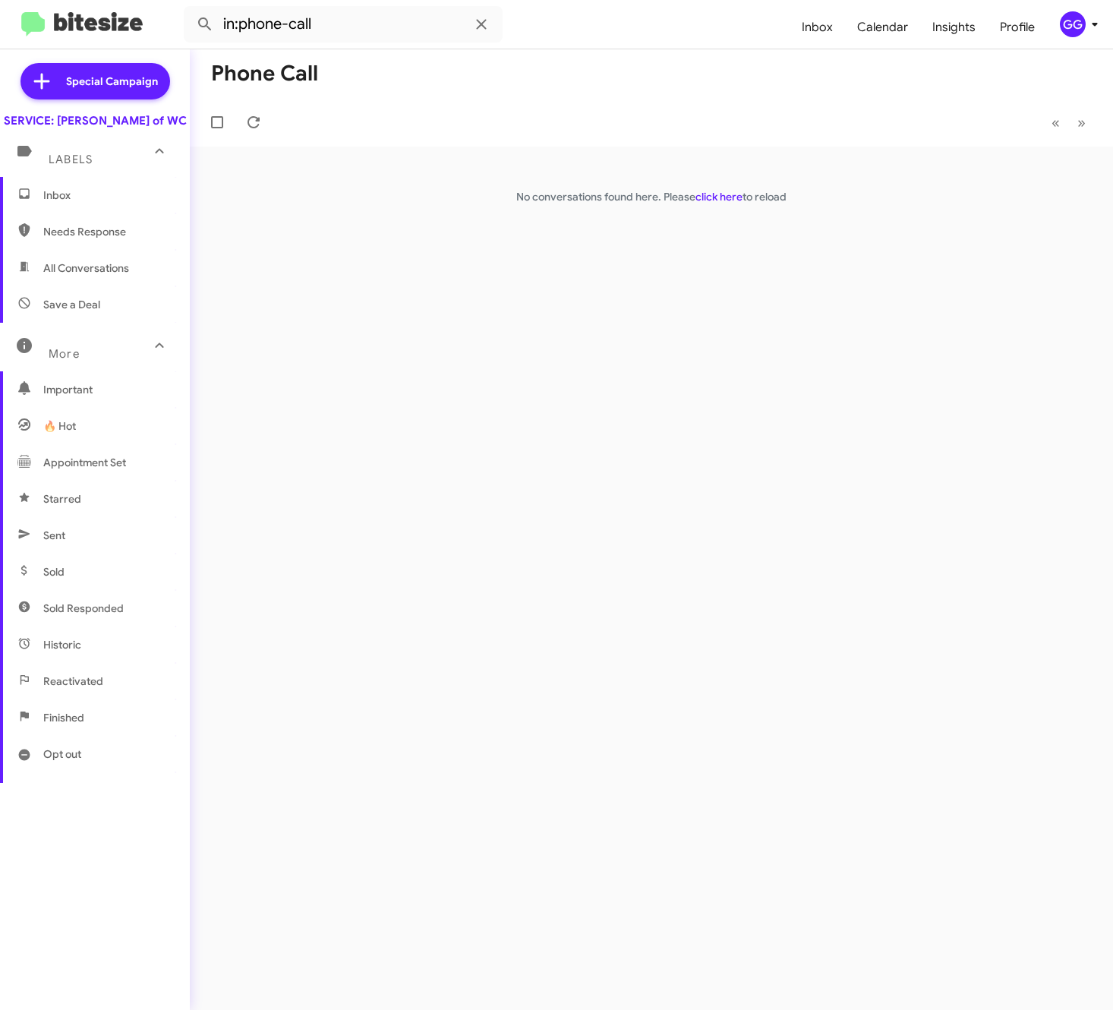
click at [83, 397] on span "Important" at bounding box center [107, 389] width 129 height 15
type input "in:important"
click at [104, 201] on span "Inbox" at bounding box center [95, 195] width 190 height 36
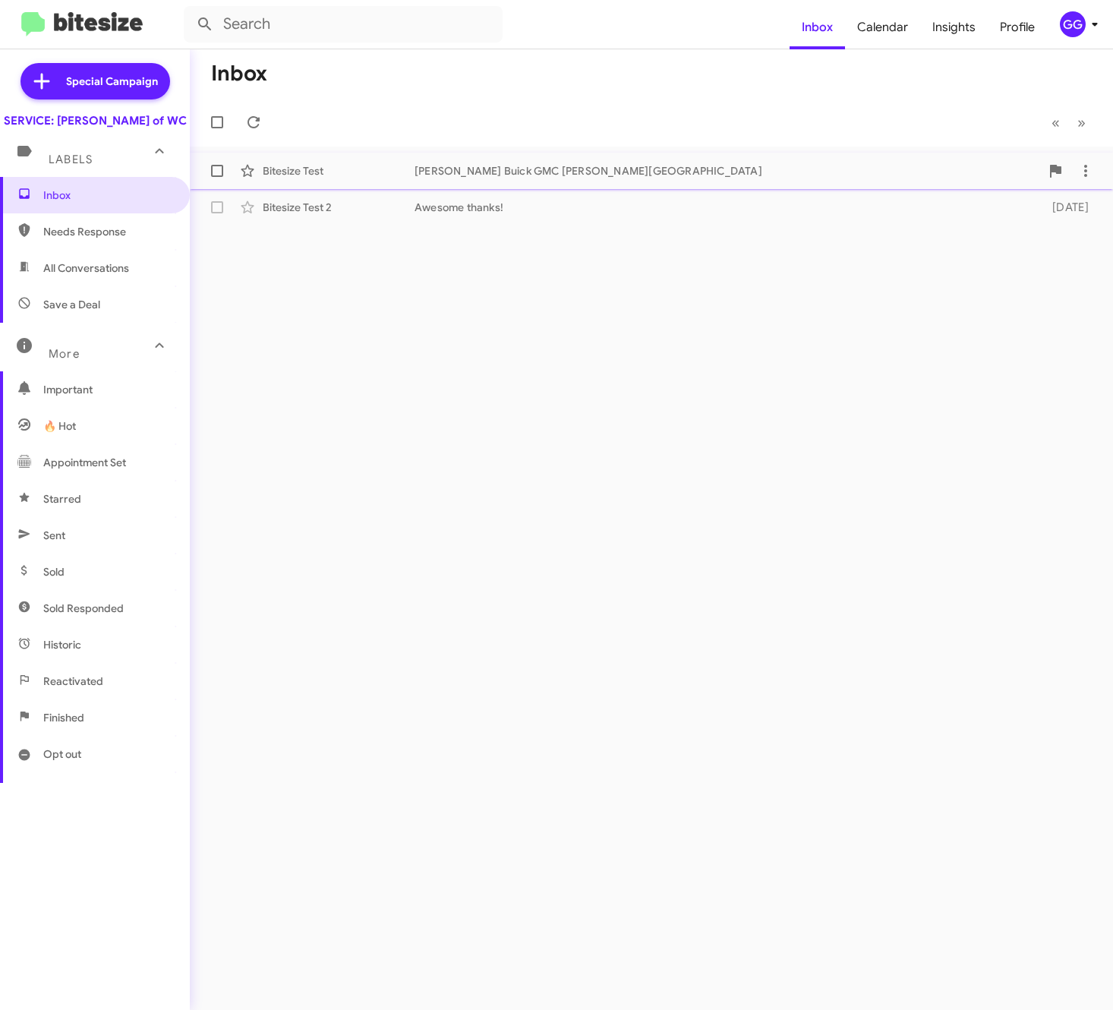
click at [292, 170] on div "Bitesize Test" at bounding box center [339, 170] width 152 height 15
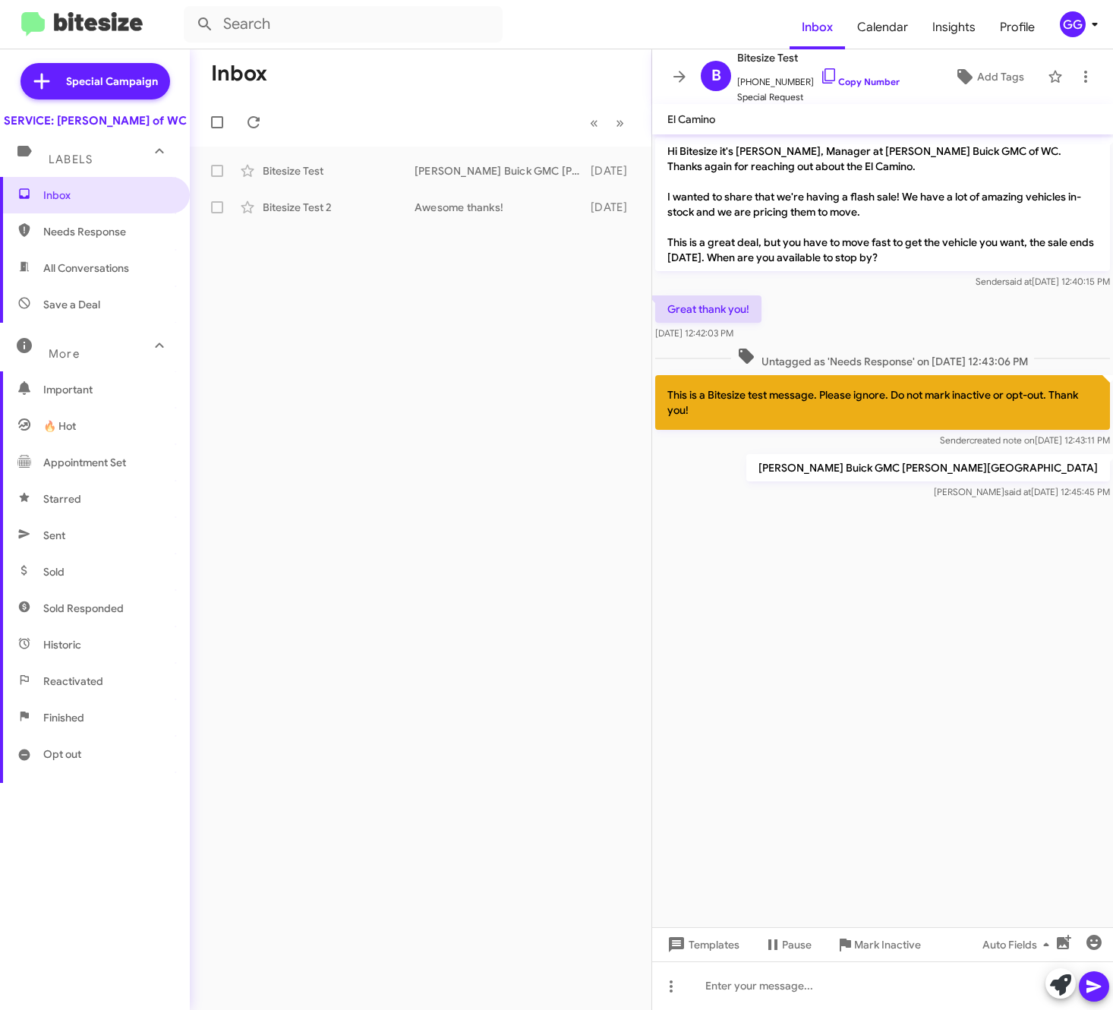
click at [863, 700] on cdk-virtual-scroll-viewport "Hi Bitesize it's [PERSON_NAME], Manager at [PERSON_NAME] Buick GMC of WC. Thank…" at bounding box center [882, 530] width 461 height 793
click at [738, 948] on div at bounding box center [882, 985] width 461 height 49
click at [769, 80] on span "[PHONE_NUMBER] Copy Number" at bounding box center [818, 78] width 163 height 23
copy span "14153409940"
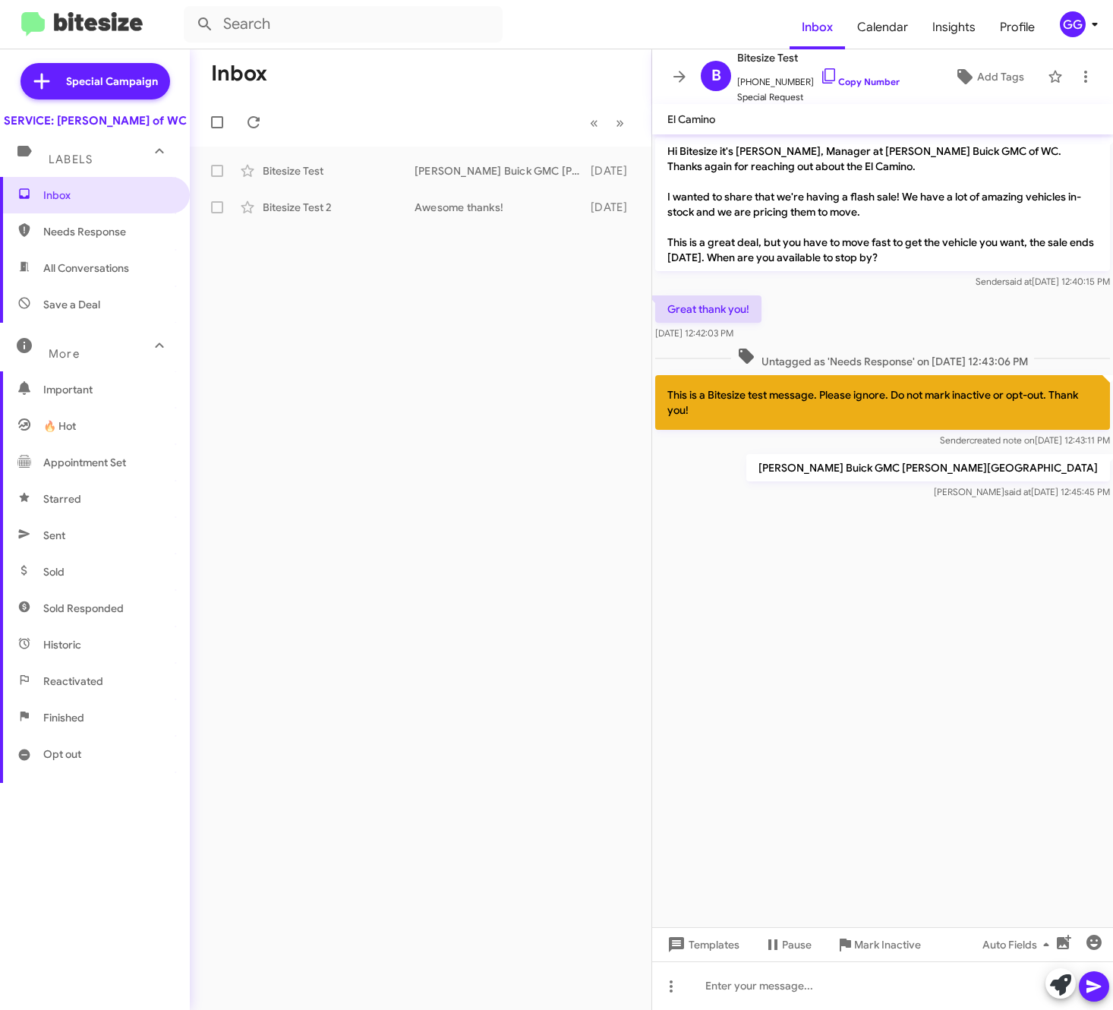
click at [87, 239] on span "Needs Response" at bounding box center [107, 231] width 129 height 15
type input "in:needs-response"
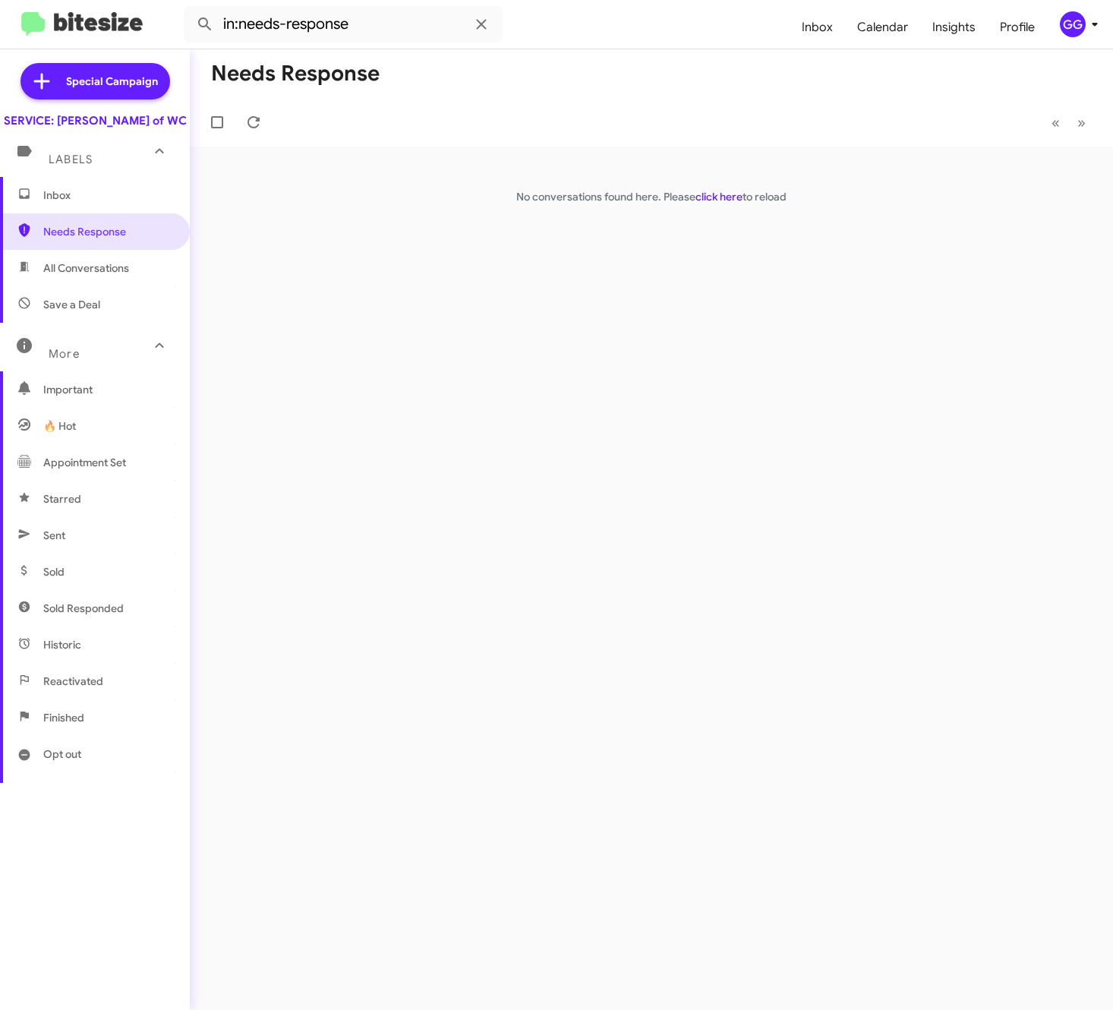
click at [473, 115] on mat-toolbar-row "« Previous » Next" at bounding box center [651, 122] width 923 height 49
click at [955, 34] on span "Insights" at bounding box center [954, 27] width 68 height 44
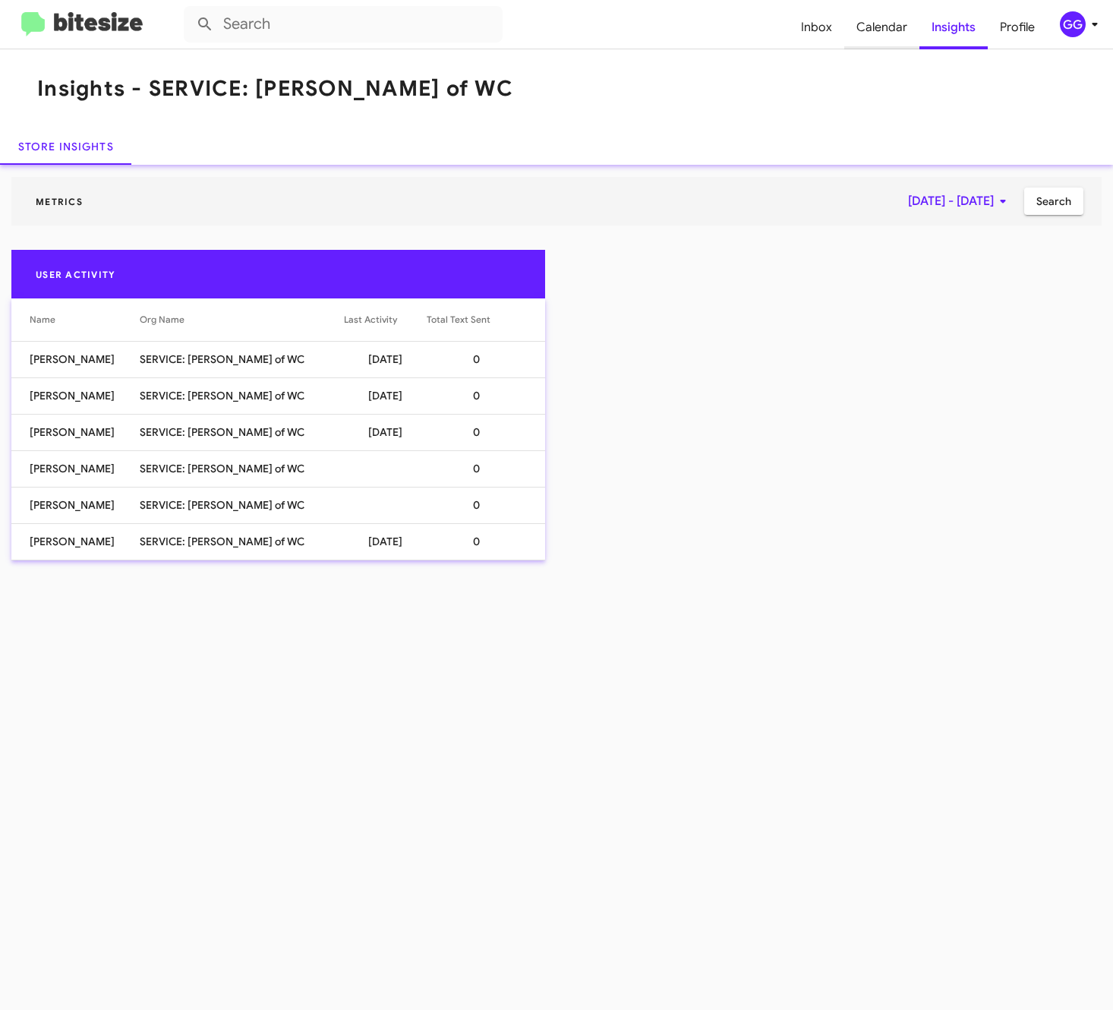
click at [883, 29] on span "Calendar" at bounding box center [881, 27] width 75 height 44
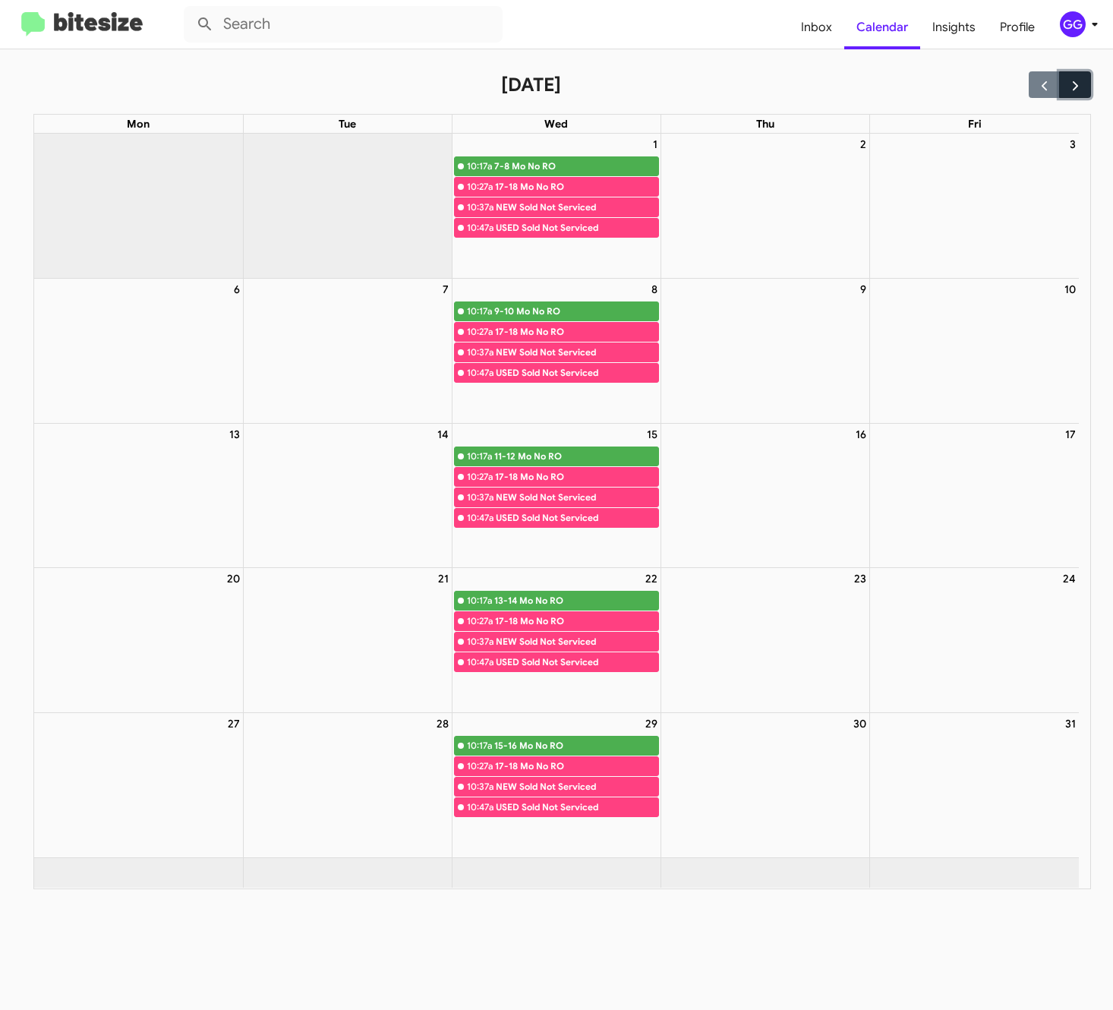
click at [1074, 87] on span "button" at bounding box center [1076, 85] width 16 height 16
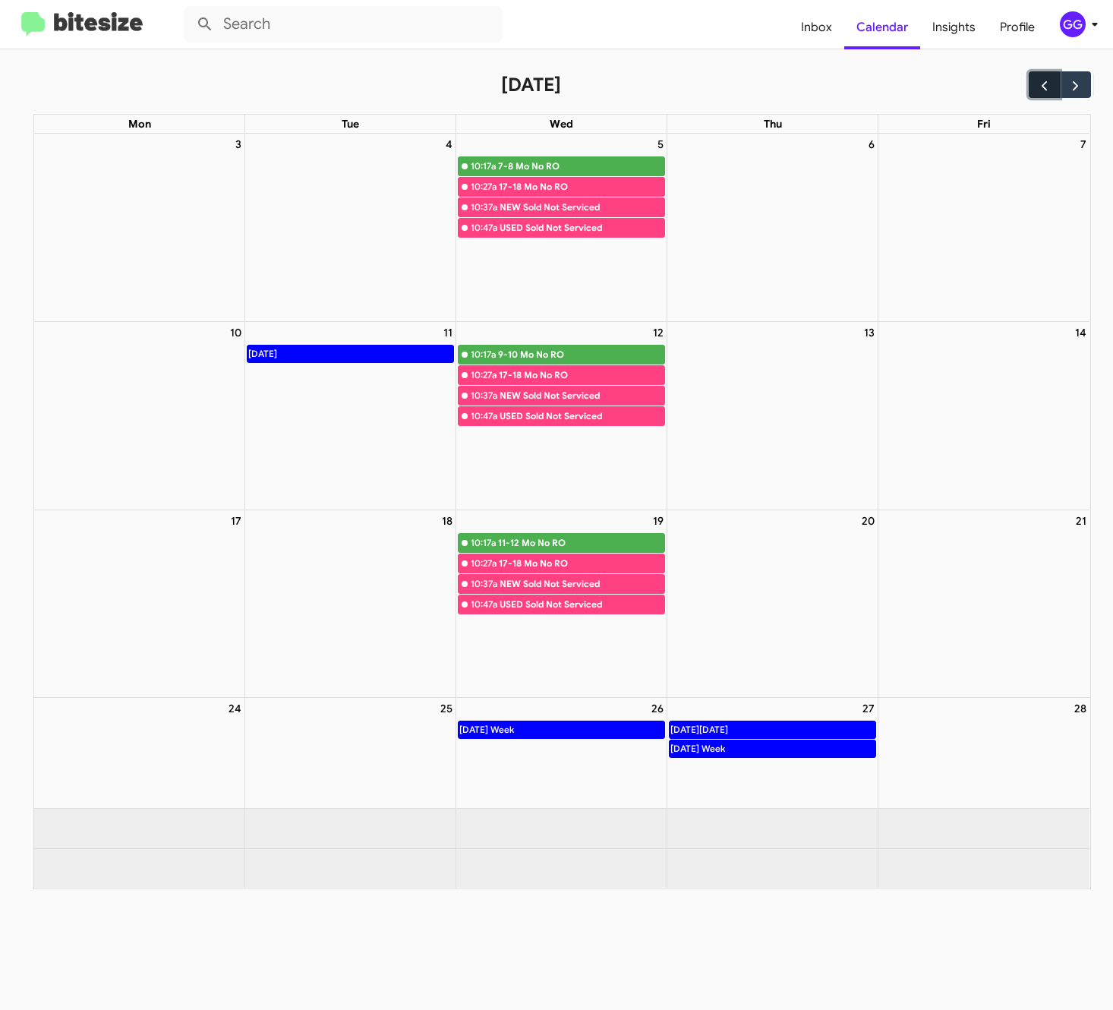
click at [1043, 83] on span "button" at bounding box center [1045, 85] width 16 height 16
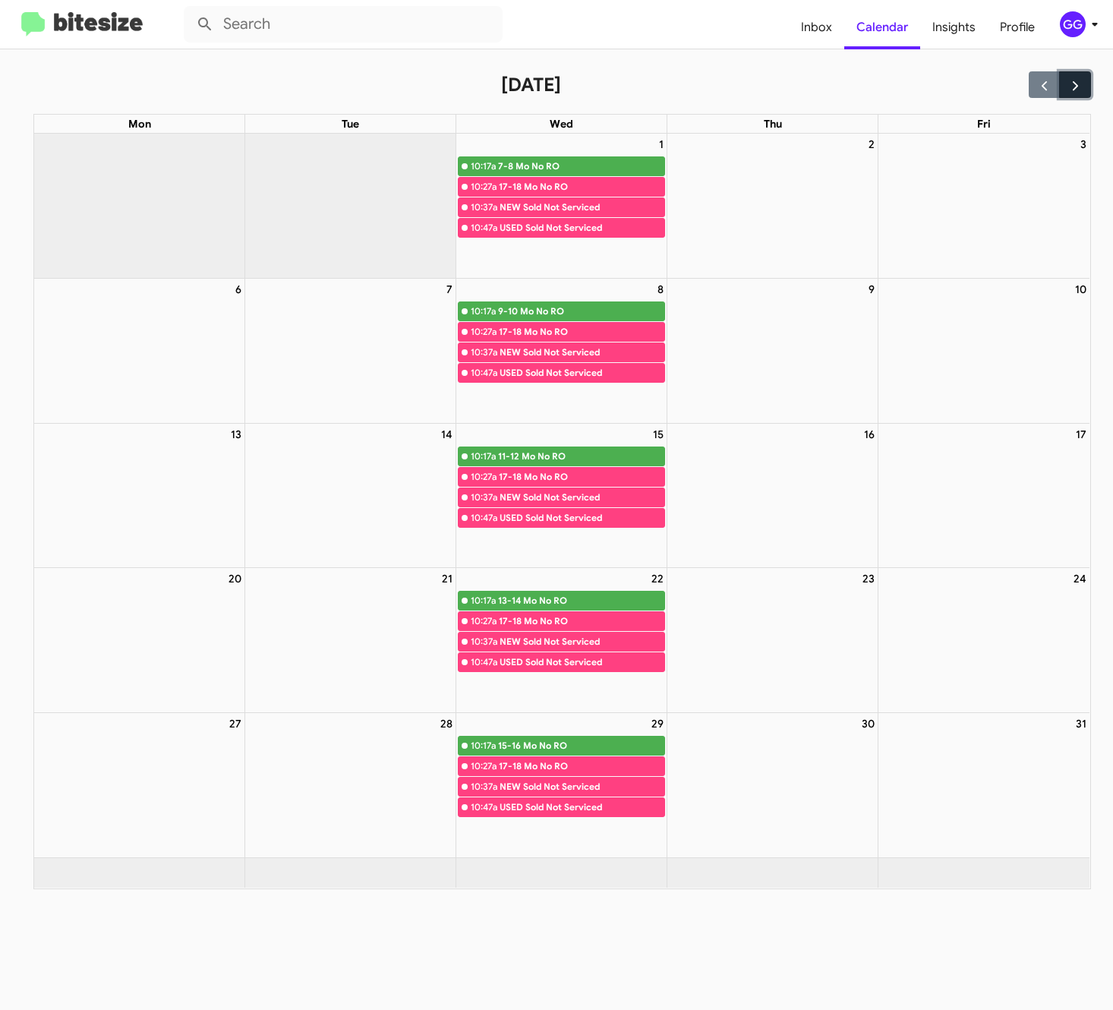
click at [1075, 86] on span "button" at bounding box center [1076, 85] width 16 height 16
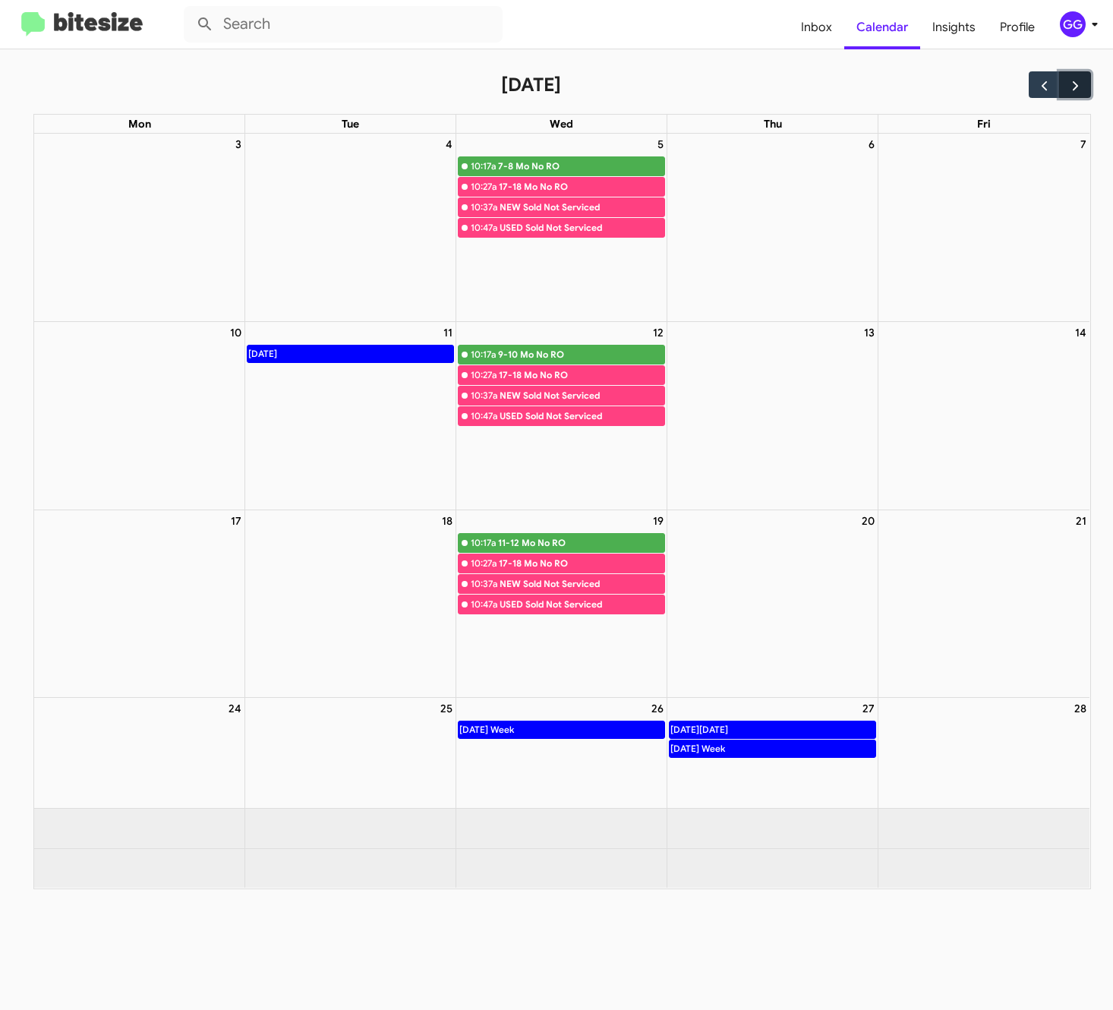
click at [1075, 86] on span "button" at bounding box center [1076, 85] width 16 height 16
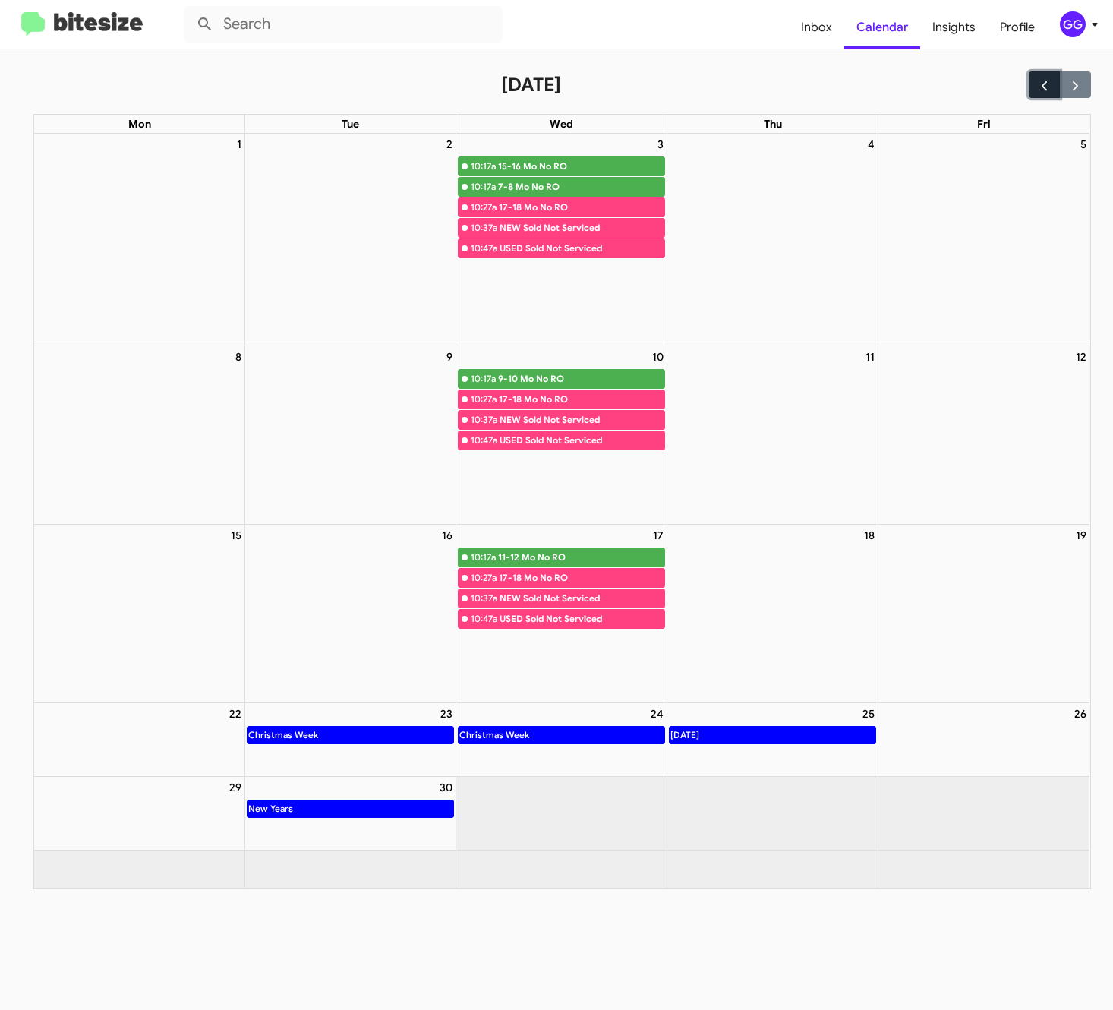
click at [1046, 80] on span "button" at bounding box center [1045, 85] width 16 height 16
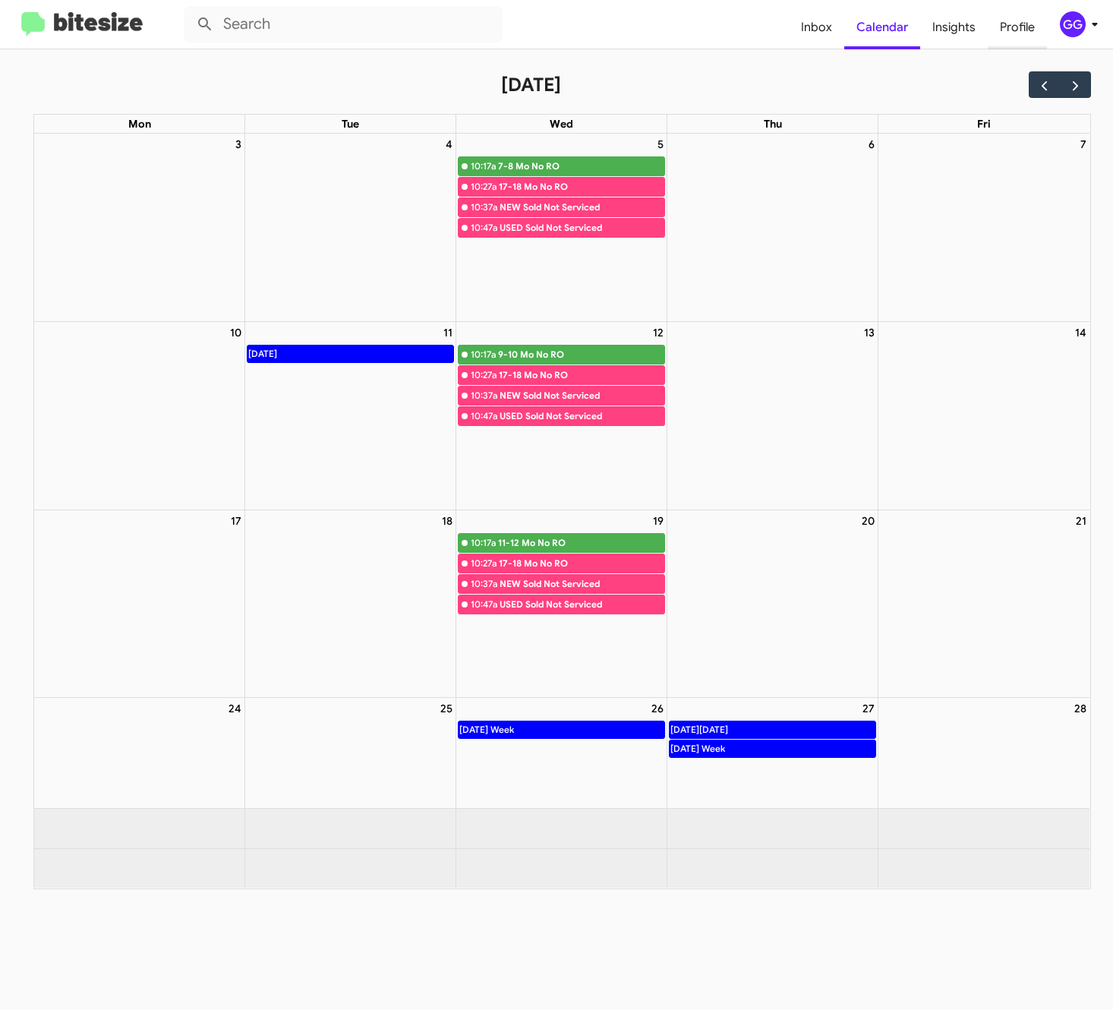
click at [1022, 30] on span "Profile" at bounding box center [1017, 27] width 59 height 44
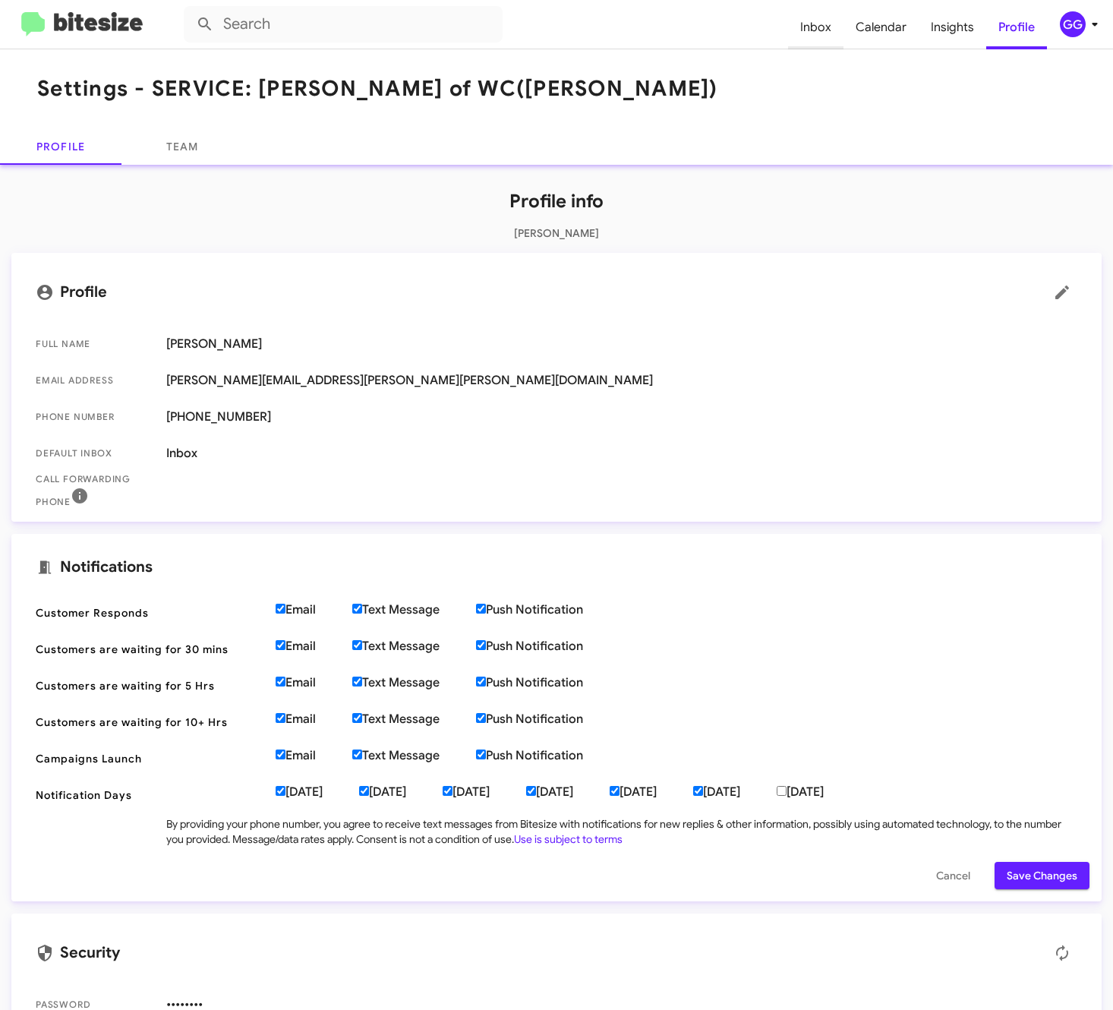
click at [818, 27] on span "Inbox" at bounding box center [815, 27] width 55 height 44
